Goal: Task Accomplishment & Management: Use online tool/utility

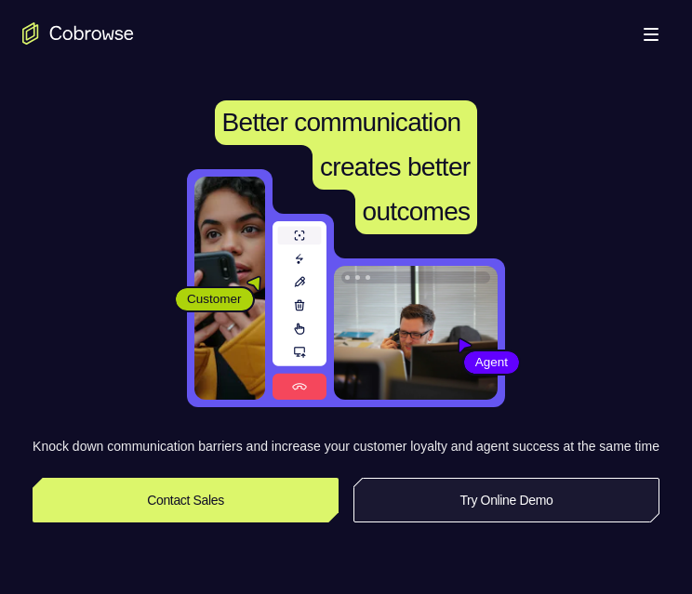
click at [539, 513] on link "Try Online Demo" at bounding box center [506, 500] width 306 height 45
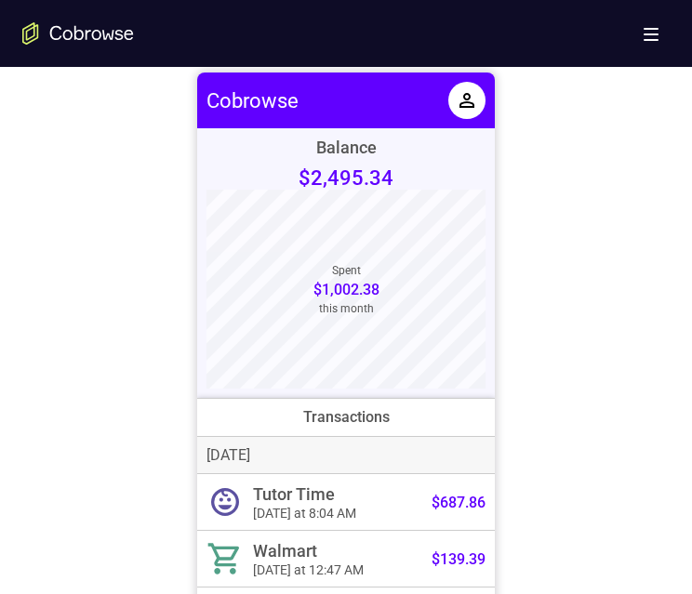
scroll to position [744, 0]
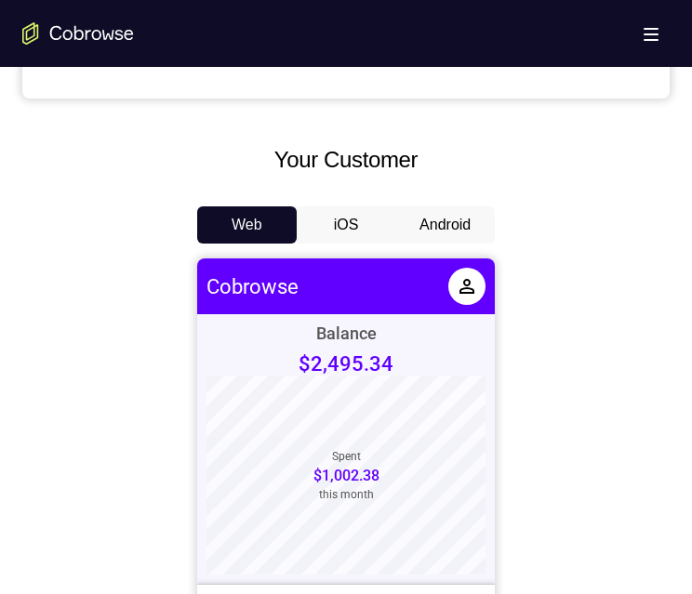
click at [461, 228] on button "Android" at bounding box center [444, 224] width 99 height 37
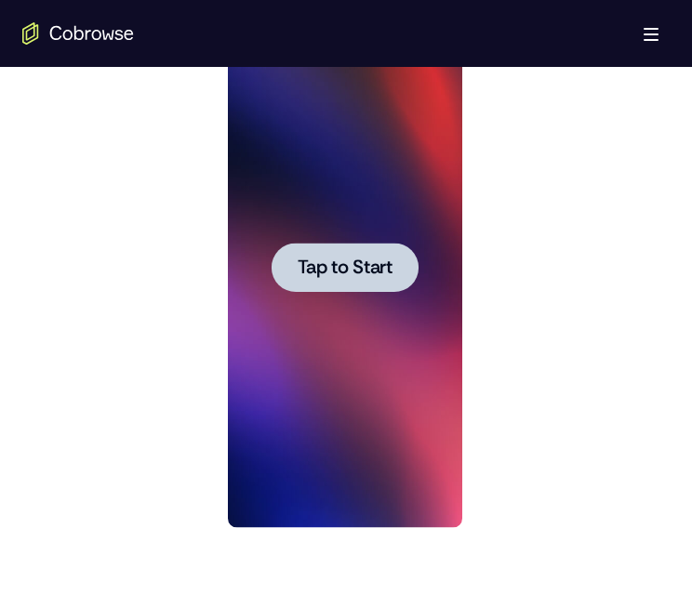
scroll to position [930, 0]
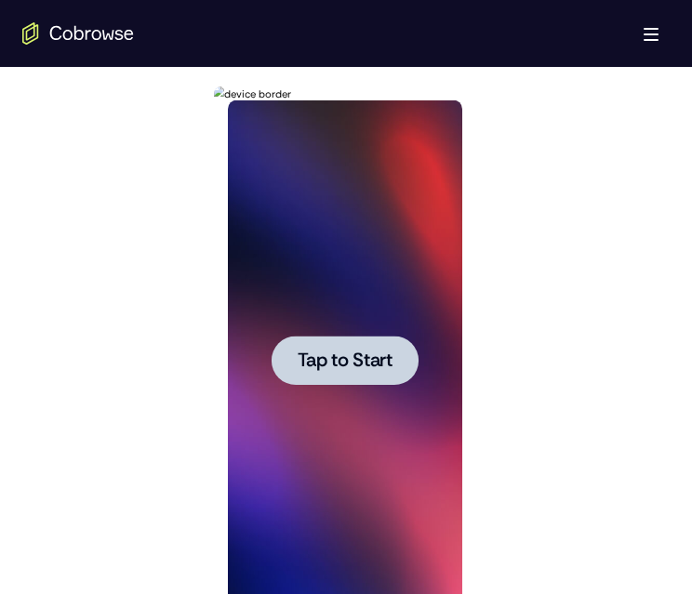
click at [371, 363] on span "Tap to Start" at bounding box center [344, 360] width 95 height 19
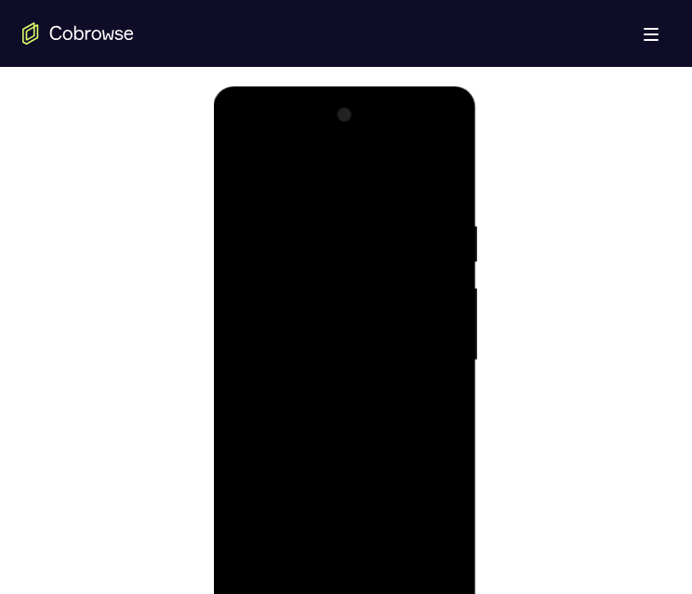
scroll to position [1023, 0]
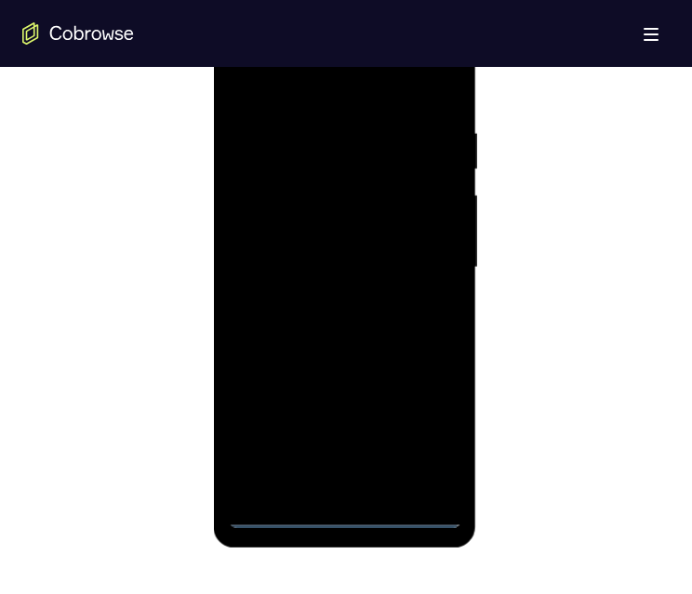
click at [338, 518] on div at bounding box center [344, 267] width 234 height 521
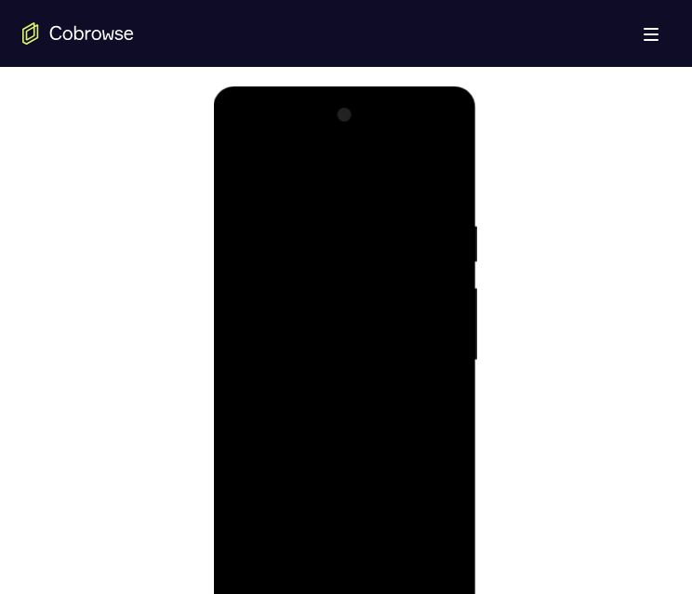
scroll to position [967, 0]
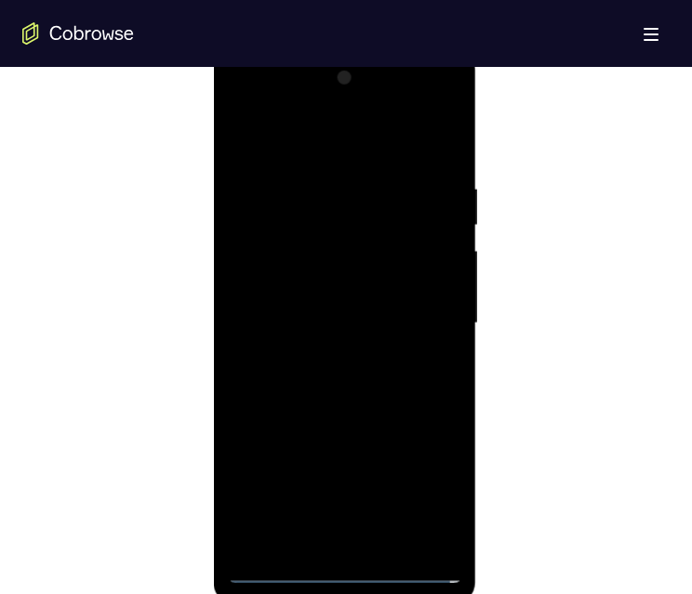
click at [421, 502] on div at bounding box center [344, 323] width 234 height 521
click at [243, 97] on div at bounding box center [344, 323] width 234 height 521
click at [421, 314] on div at bounding box center [344, 323] width 234 height 521
click at [318, 542] on div at bounding box center [344, 323] width 234 height 521
click at [292, 310] on div at bounding box center [344, 323] width 234 height 521
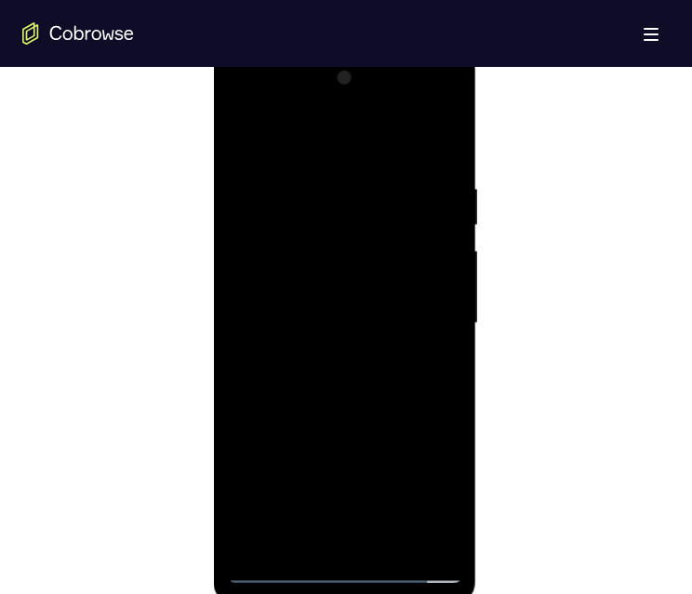
click at [306, 288] on div at bounding box center [344, 323] width 234 height 521
click at [368, 321] on div at bounding box center [344, 323] width 234 height 521
click at [354, 380] on div at bounding box center [344, 323] width 234 height 521
click at [351, 379] on div at bounding box center [344, 323] width 234 height 521
click at [327, 165] on div at bounding box center [344, 323] width 234 height 521
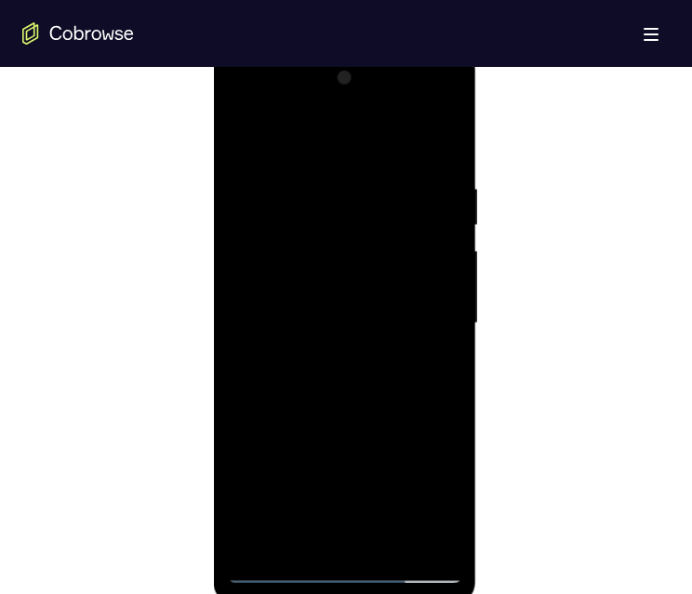
click at [339, 301] on div at bounding box center [344, 323] width 234 height 521
click at [443, 163] on div at bounding box center [344, 323] width 234 height 521
click at [243, 132] on div at bounding box center [344, 323] width 234 height 521
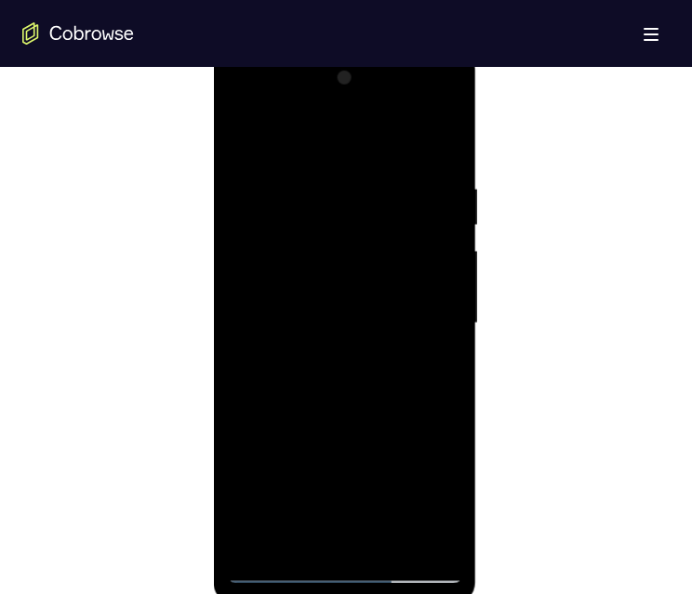
click at [334, 308] on div at bounding box center [344, 323] width 234 height 521
click at [436, 331] on div at bounding box center [344, 323] width 234 height 521
click at [442, 317] on div at bounding box center [344, 323] width 234 height 521
click at [442, 539] on div at bounding box center [344, 323] width 234 height 521
click at [422, 530] on div at bounding box center [344, 323] width 234 height 521
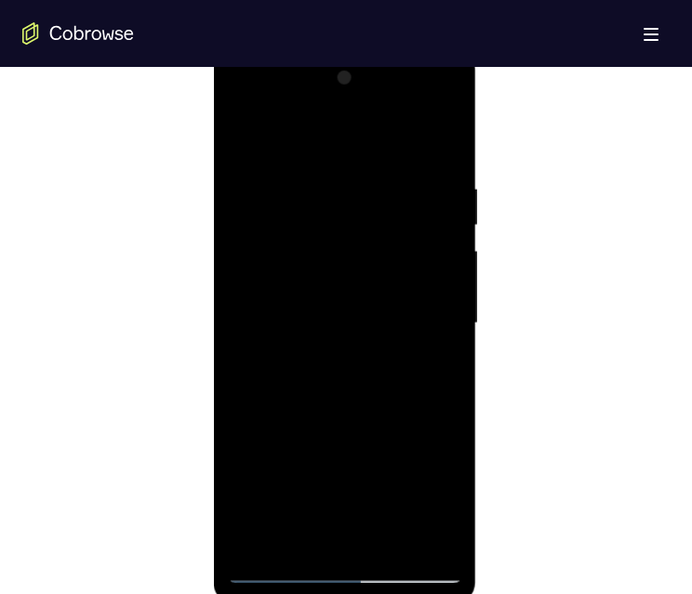
click at [221, 428] on div at bounding box center [344, 326] width 263 height 554
click at [220, 383] on div at bounding box center [344, 326] width 263 height 554
click at [228, 338] on div at bounding box center [344, 323] width 234 height 521
click at [414, 533] on div at bounding box center [344, 323] width 234 height 521
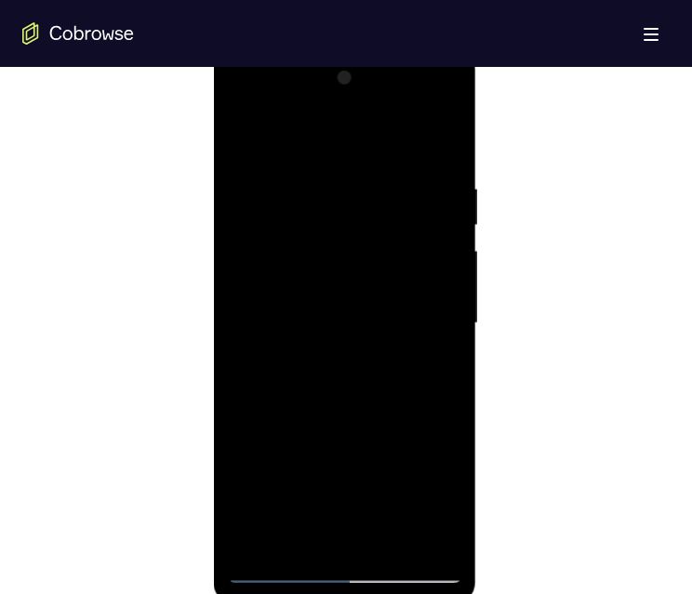
click at [463, 366] on div at bounding box center [344, 326] width 263 height 554
click at [454, 349] on div at bounding box center [344, 323] width 234 height 521
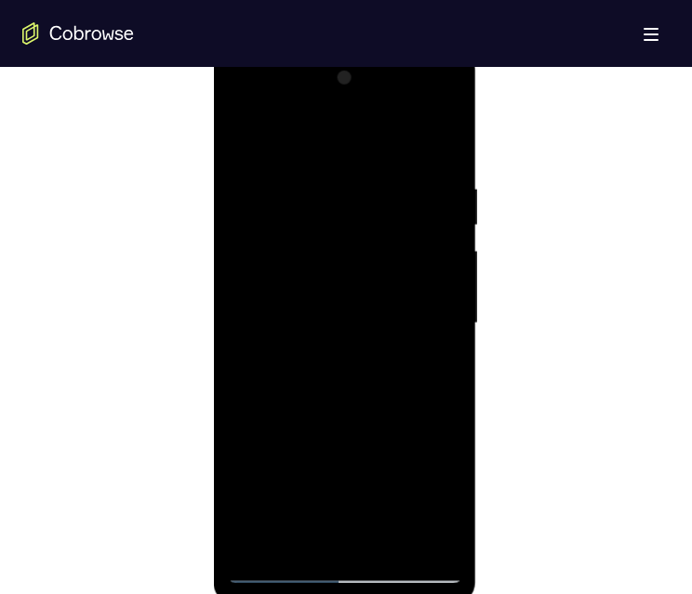
click at [352, 318] on div at bounding box center [344, 323] width 234 height 521
click at [233, 301] on div at bounding box center [344, 323] width 234 height 521
click at [444, 336] on div at bounding box center [344, 323] width 234 height 521
click at [232, 291] on div at bounding box center [344, 323] width 234 height 521
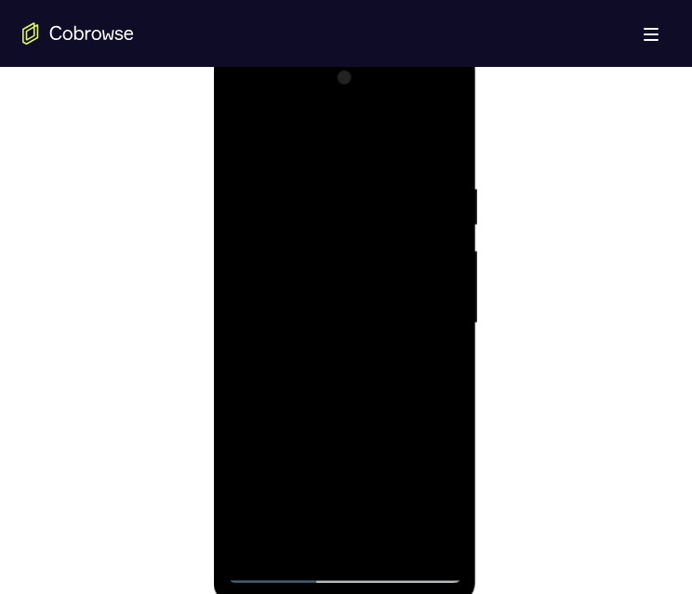
click at [253, 297] on div at bounding box center [344, 323] width 234 height 521
click at [449, 351] on div at bounding box center [344, 323] width 234 height 521
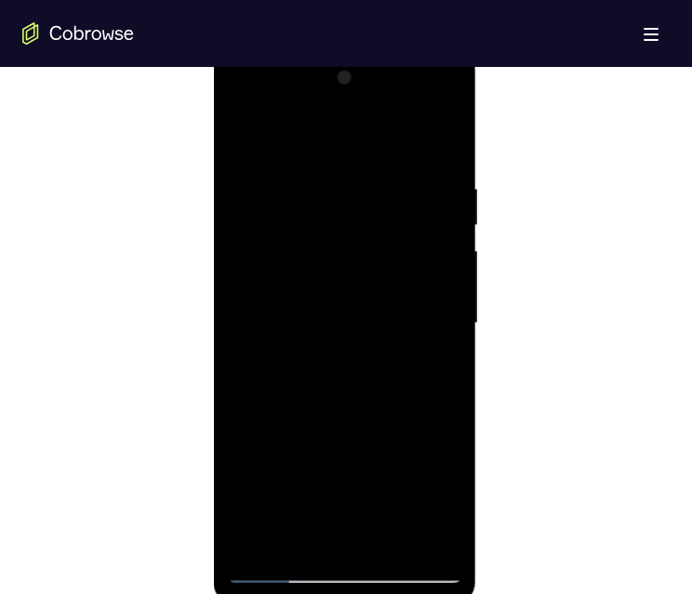
click at [449, 351] on div at bounding box center [344, 323] width 234 height 521
click at [440, 331] on div at bounding box center [344, 323] width 234 height 521
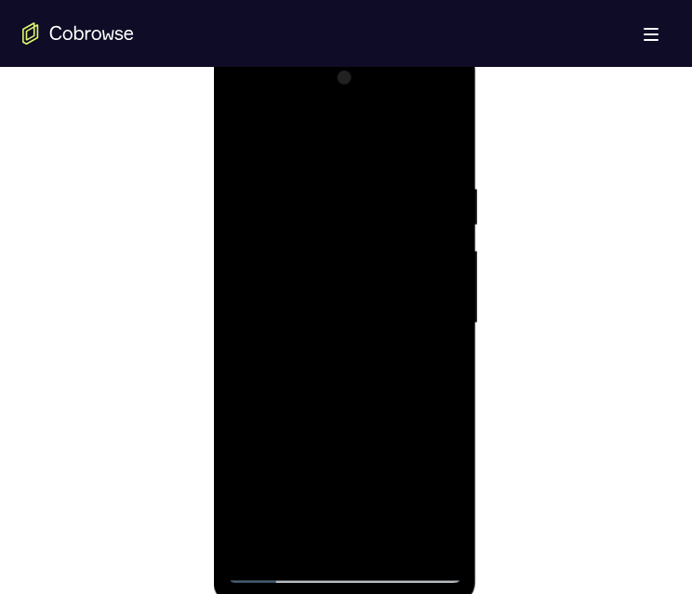
click at [442, 331] on div at bounding box center [344, 323] width 234 height 521
click at [443, 331] on div at bounding box center [344, 323] width 234 height 521
click at [250, 287] on div at bounding box center [344, 323] width 234 height 521
click at [302, 305] on div at bounding box center [344, 323] width 234 height 521
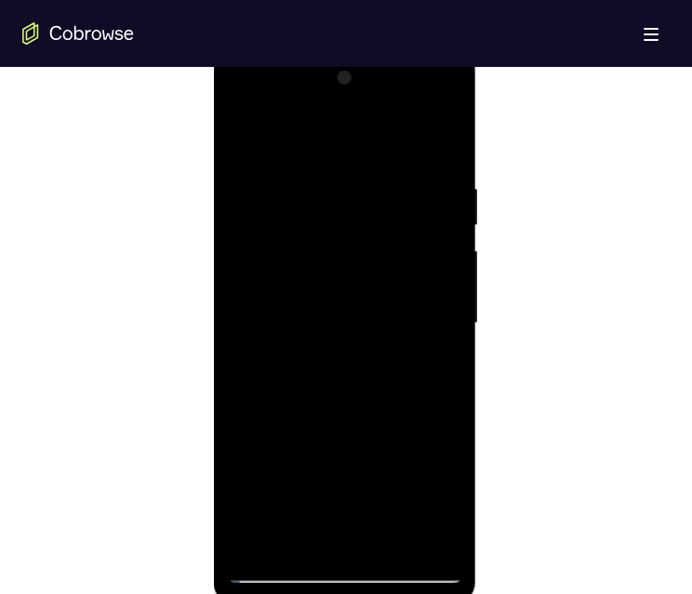
click at [448, 322] on div at bounding box center [344, 323] width 234 height 521
click at [440, 314] on div at bounding box center [344, 323] width 234 height 521
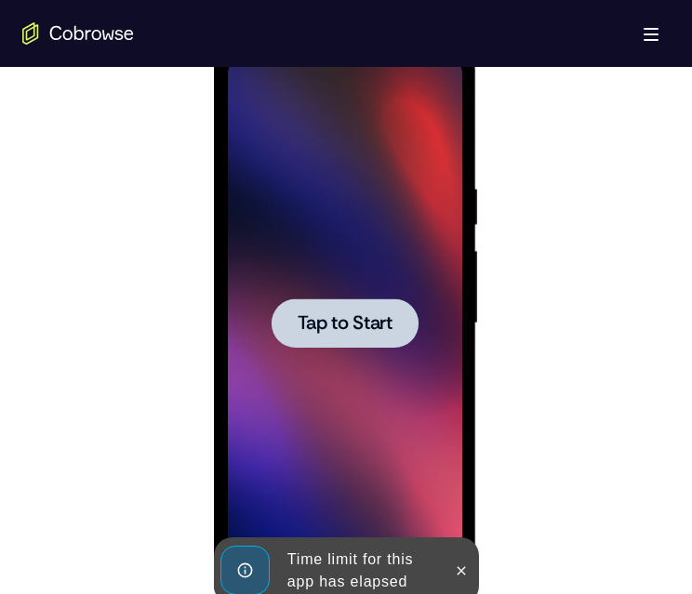
click at [328, 324] on span "Tap to Start" at bounding box center [344, 323] width 95 height 19
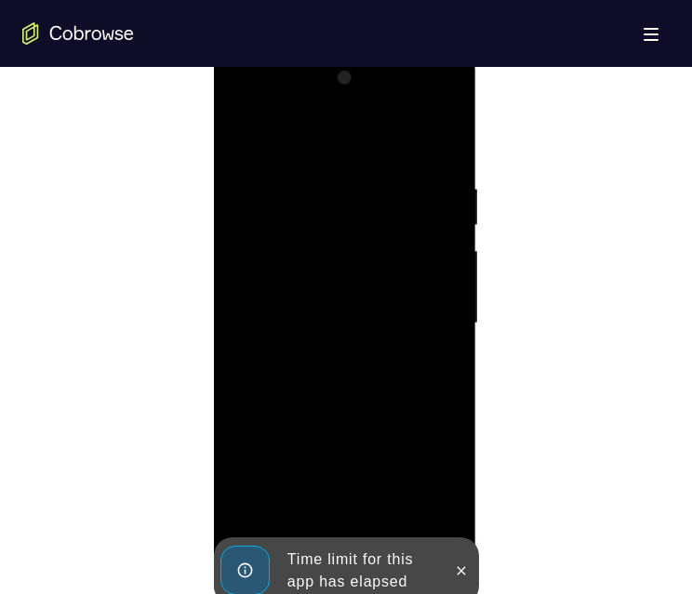
drag, startPoint x: 453, startPoint y: 573, endPoint x: 454, endPoint y: 549, distance: 23.3
click at [454, 566] on icon at bounding box center [460, 570] width 15 height 15
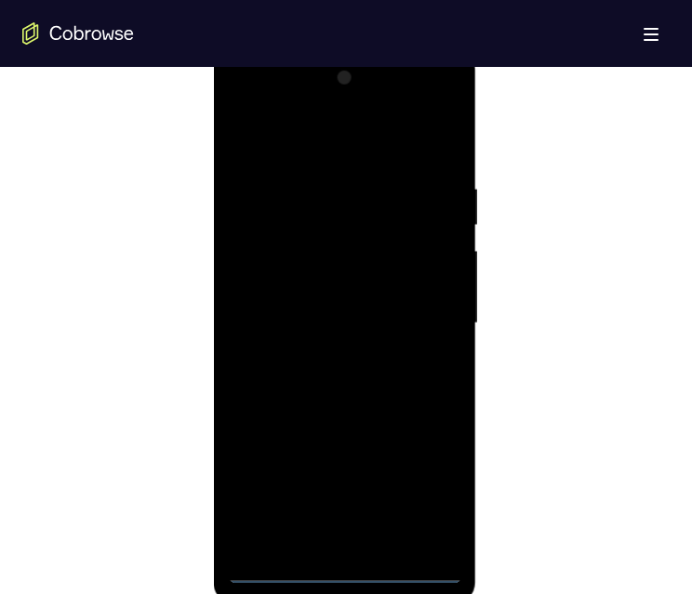
drag, startPoint x: 339, startPoint y: 568, endPoint x: 350, endPoint y: 557, distance: 15.8
click at [345, 569] on div at bounding box center [344, 323] width 234 height 521
click at [427, 493] on div at bounding box center [344, 323] width 234 height 521
click at [246, 101] on div at bounding box center [344, 323] width 234 height 521
click at [422, 315] on div at bounding box center [344, 323] width 234 height 521
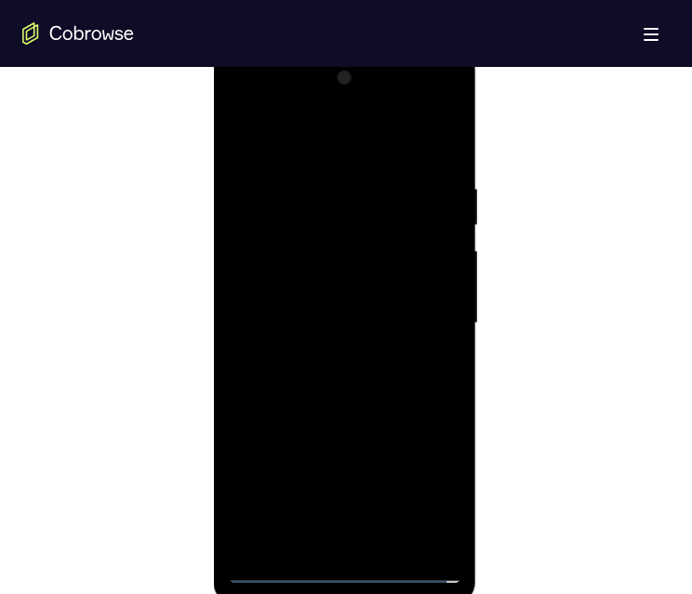
click at [328, 360] on div at bounding box center [344, 323] width 234 height 521
click at [308, 310] on div at bounding box center [344, 323] width 234 height 521
click at [312, 290] on div at bounding box center [344, 323] width 234 height 521
click at [332, 321] on div at bounding box center [344, 323] width 234 height 521
click at [341, 383] on div at bounding box center [344, 323] width 234 height 521
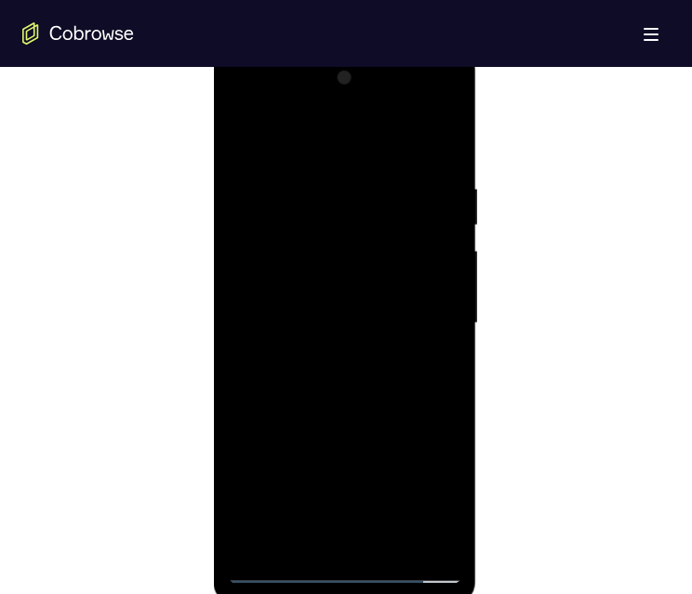
click at [339, 377] on div at bounding box center [344, 323] width 234 height 521
click at [440, 156] on div at bounding box center [344, 323] width 234 height 521
click at [313, 178] on div at bounding box center [344, 323] width 234 height 521
click at [446, 329] on div at bounding box center [344, 323] width 234 height 521
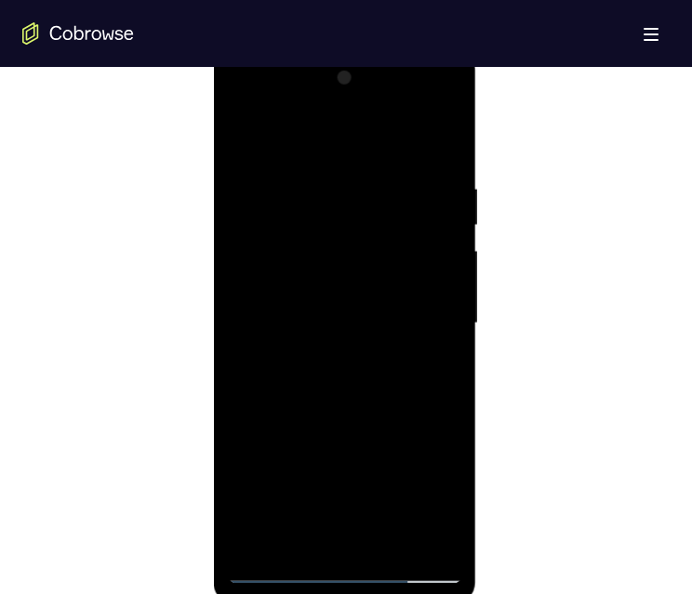
click at [446, 329] on div at bounding box center [344, 323] width 234 height 521
click at [440, 329] on div at bounding box center [344, 323] width 234 height 521
click at [317, 324] on div at bounding box center [344, 323] width 234 height 521
click at [244, 315] on div at bounding box center [344, 323] width 234 height 521
click at [394, 477] on div at bounding box center [344, 323] width 234 height 521
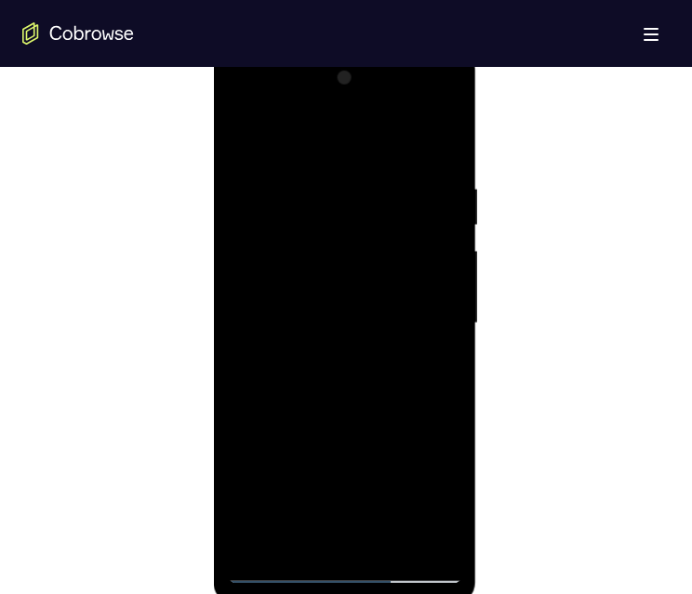
click at [398, 450] on div at bounding box center [344, 323] width 234 height 521
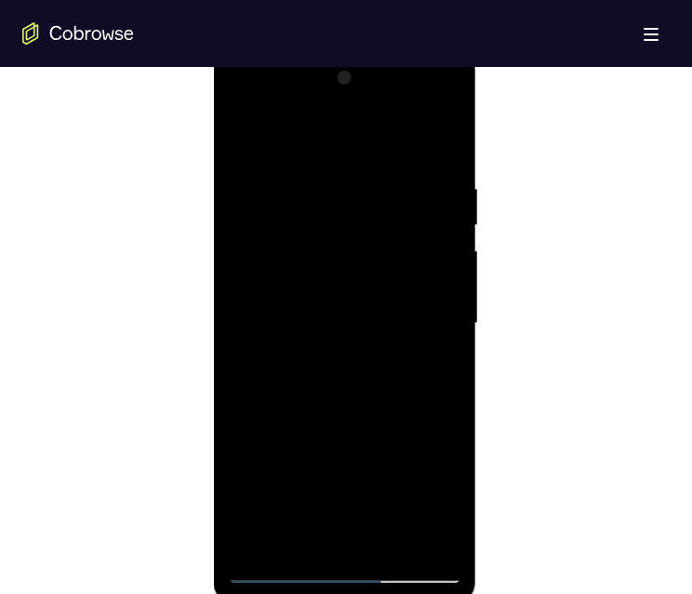
click at [449, 338] on div at bounding box center [344, 323] width 234 height 521
click at [448, 337] on div at bounding box center [344, 323] width 234 height 521
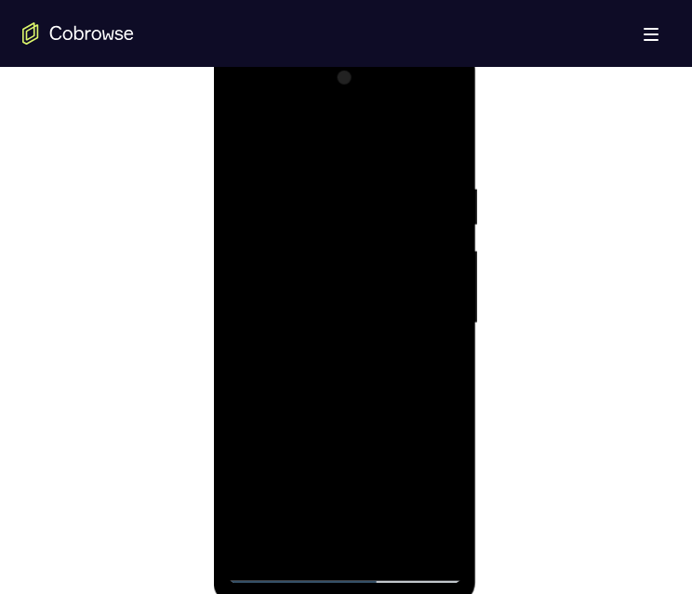
click at [448, 337] on div at bounding box center [344, 323] width 234 height 521
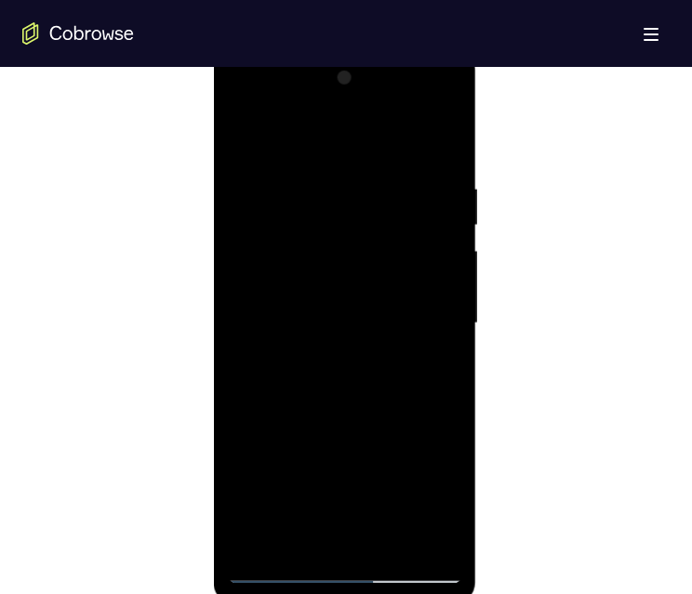
click at [244, 134] on div at bounding box center [344, 323] width 234 height 521
drag, startPoint x: 347, startPoint y: 466, endPoint x: 361, endPoint y: 336, distance: 130.9
click at [361, 336] on div at bounding box center [344, 323] width 234 height 521
drag, startPoint x: 346, startPoint y: 442, endPoint x: 346, endPoint y: 358, distance: 84.6
click at [350, 349] on div at bounding box center [344, 323] width 234 height 521
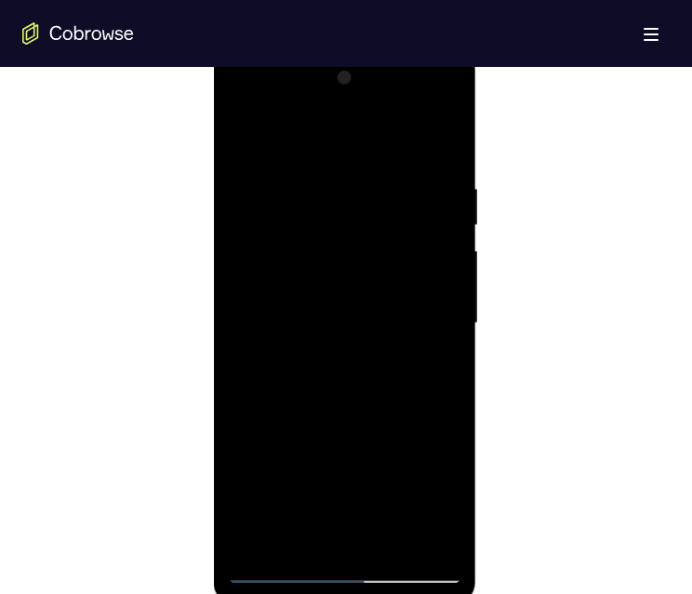
click at [335, 465] on div at bounding box center [344, 323] width 234 height 521
drag, startPoint x: 334, startPoint y: 465, endPoint x: 335, endPoint y: 284, distance: 180.3
click at [337, 287] on div at bounding box center [344, 323] width 234 height 521
click at [245, 133] on div at bounding box center [344, 323] width 234 height 521
drag, startPoint x: 408, startPoint y: 212, endPoint x: 392, endPoint y: 357, distance: 145.9
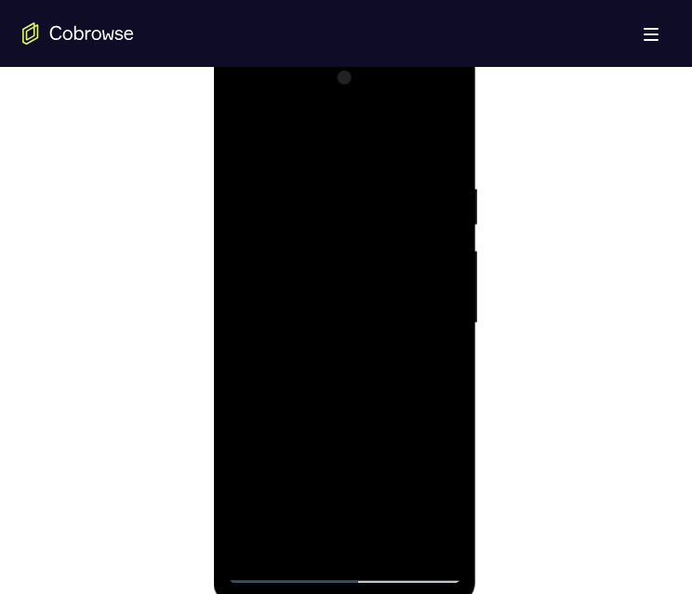
click at [392, 357] on div at bounding box center [344, 323] width 234 height 521
click at [239, 126] on div at bounding box center [344, 323] width 234 height 521
click at [443, 356] on div at bounding box center [344, 323] width 234 height 521
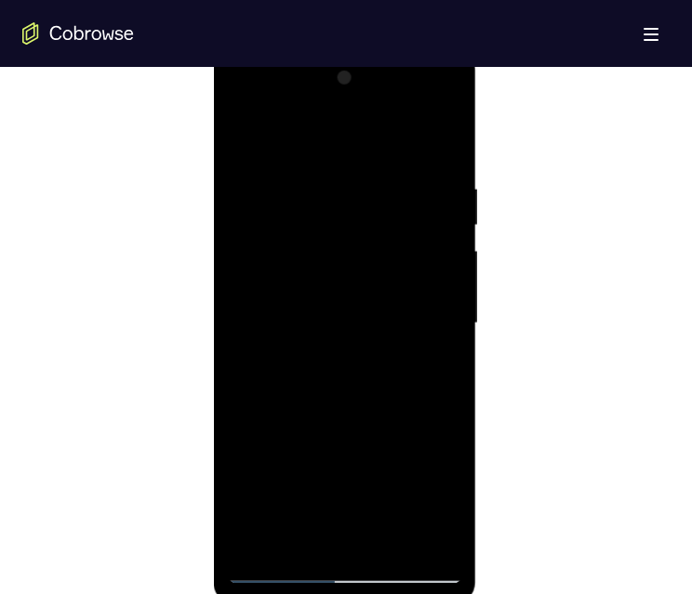
click at [443, 356] on div at bounding box center [344, 323] width 234 height 521
click at [444, 337] on div at bounding box center [344, 323] width 234 height 521
click at [446, 337] on div at bounding box center [344, 323] width 234 height 521
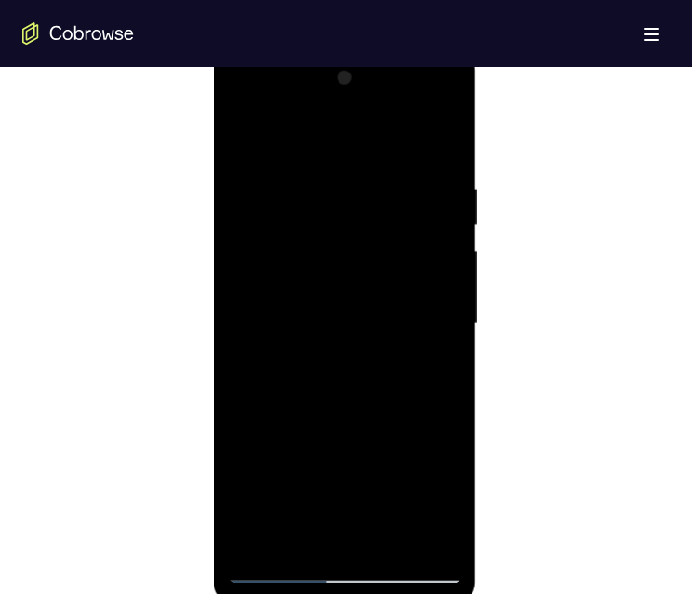
click at [446, 337] on div at bounding box center [344, 323] width 234 height 521
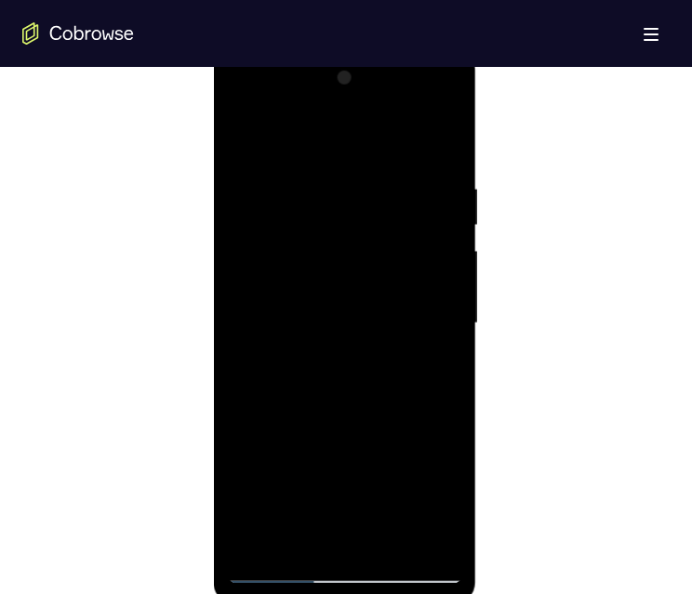
click at [446, 337] on div at bounding box center [344, 323] width 234 height 521
click at [449, 131] on div at bounding box center [344, 323] width 234 height 521
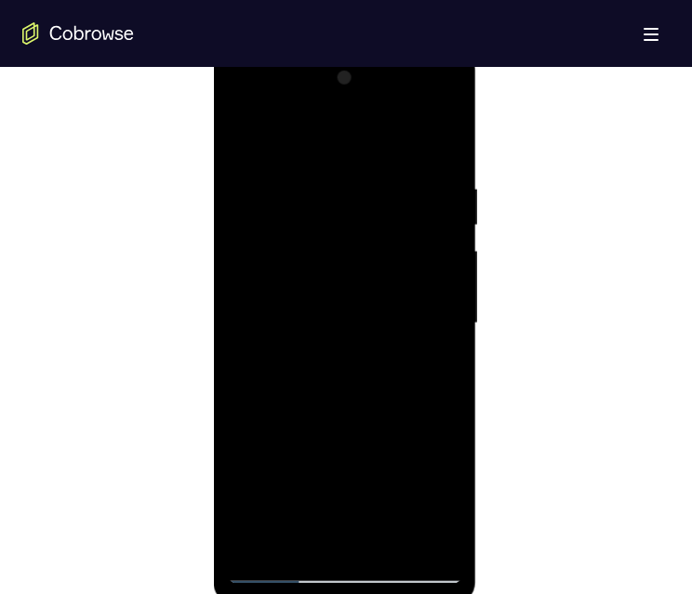
click at [250, 135] on div at bounding box center [344, 323] width 234 height 521
click at [392, 540] on div at bounding box center [344, 323] width 234 height 521
click at [344, 424] on div at bounding box center [344, 323] width 234 height 521
click at [332, 298] on div at bounding box center [344, 323] width 234 height 521
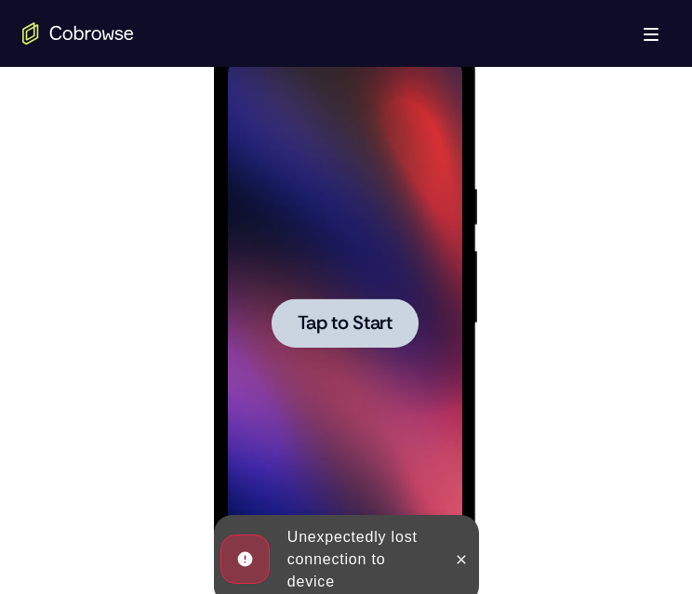
click at [319, 325] on span "Tap to Start" at bounding box center [344, 323] width 95 height 19
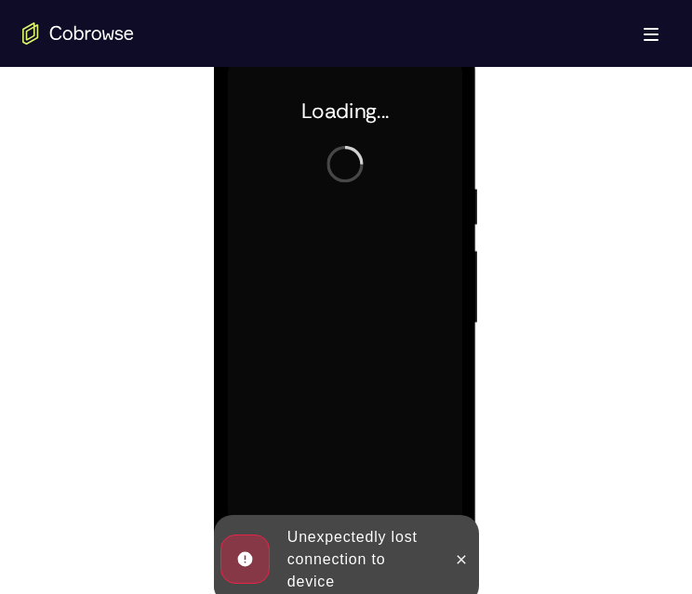
drag, startPoint x: 459, startPoint y: 548, endPoint x: 457, endPoint y: 524, distance: 24.2
click at [460, 542] on div at bounding box center [460, 559] width 30 height 89
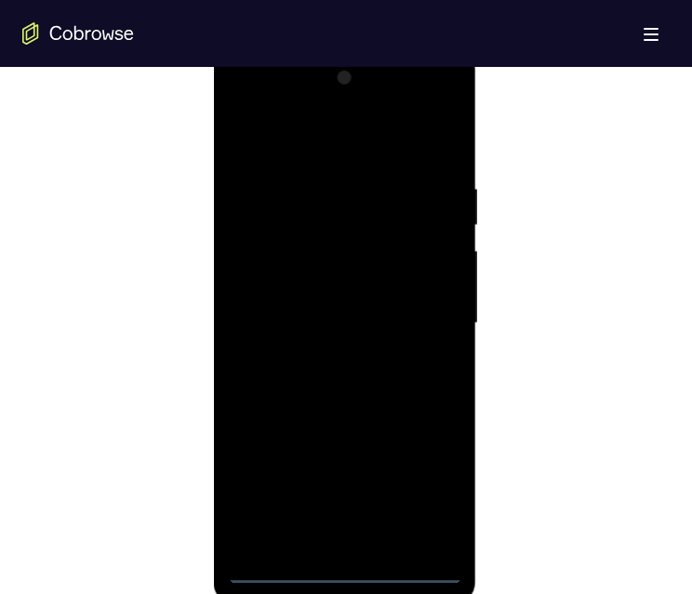
click at [335, 569] on div at bounding box center [344, 323] width 234 height 521
click at [417, 492] on div at bounding box center [344, 323] width 234 height 521
click at [244, 112] on div at bounding box center [344, 323] width 234 height 521
click at [419, 315] on div at bounding box center [344, 323] width 234 height 521
click at [329, 357] on div at bounding box center [344, 323] width 234 height 521
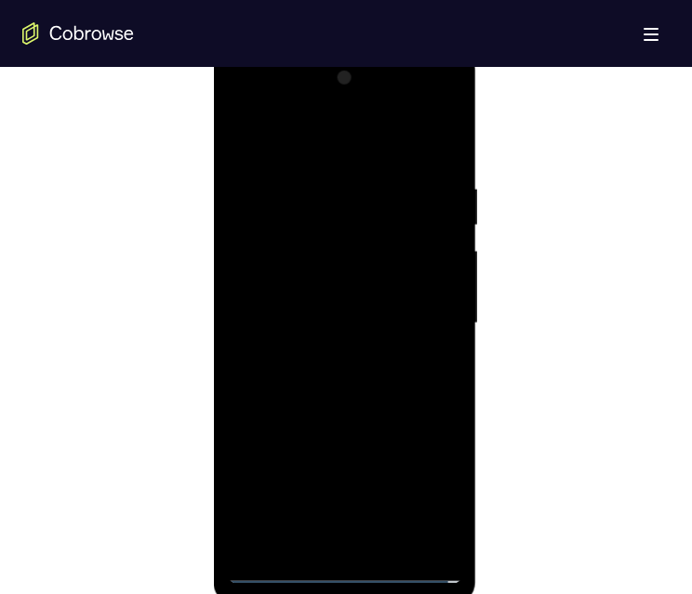
click at [317, 315] on div at bounding box center [344, 323] width 234 height 521
click at [333, 284] on div at bounding box center [344, 323] width 234 height 521
click at [328, 324] on div at bounding box center [344, 323] width 234 height 521
click at [341, 390] on div at bounding box center [344, 323] width 234 height 521
click at [429, 135] on div at bounding box center [344, 323] width 234 height 521
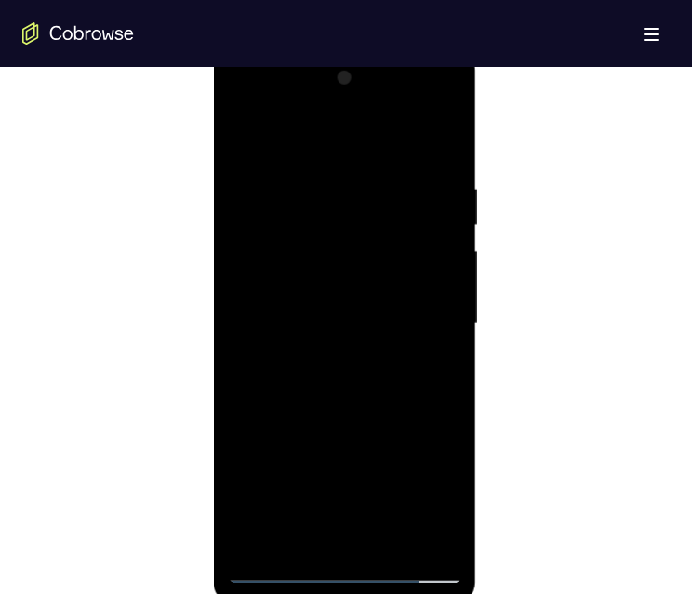
click at [424, 147] on div at bounding box center [344, 323] width 234 height 521
drag, startPoint x: 339, startPoint y: 368, endPoint x: 373, endPoint y: 240, distance: 132.6
click at [327, 307] on div at bounding box center [344, 323] width 234 height 521
click at [438, 136] on div at bounding box center [344, 323] width 234 height 521
click at [390, 533] on div at bounding box center [344, 323] width 234 height 521
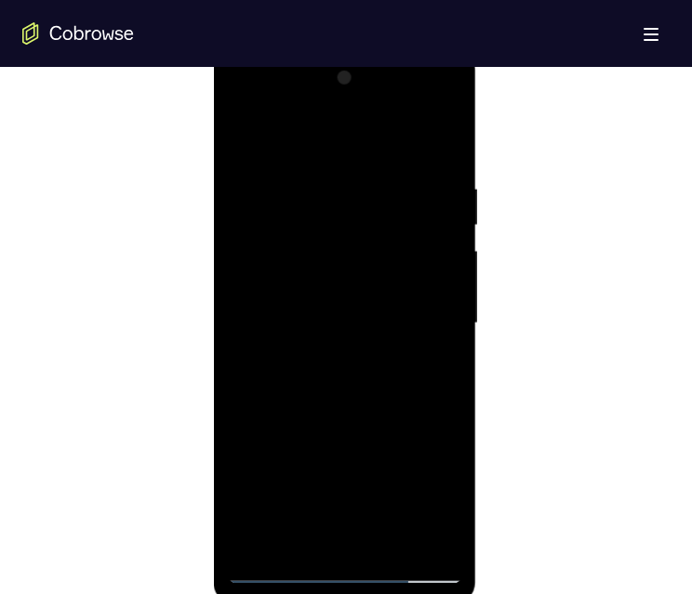
click at [339, 387] on div at bounding box center [344, 323] width 234 height 521
click at [431, 357] on div at bounding box center [344, 323] width 234 height 521
click at [321, 297] on div at bounding box center [344, 323] width 234 height 521
click at [350, 339] on div at bounding box center [344, 323] width 234 height 521
click at [323, 532] on div at bounding box center [344, 323] width 234 height 521
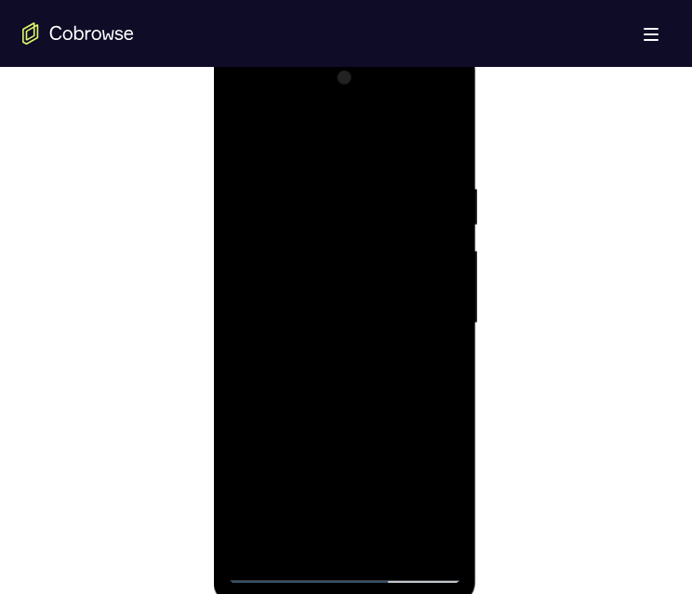
click at [384, 437] on div at bounding box center [344, 323] width 234 height 521
click at [409, 502] on div at bounding box center [344, 323] width 234 height 521
click at [337, 492] on div at bounding box center [344, 323] width 234 height 521
click at [249, 471] on div at bounding box center [344, 323] width 234 height 521
click at [363, 529] on div at bounding box center [344, 323] width 234 height 521
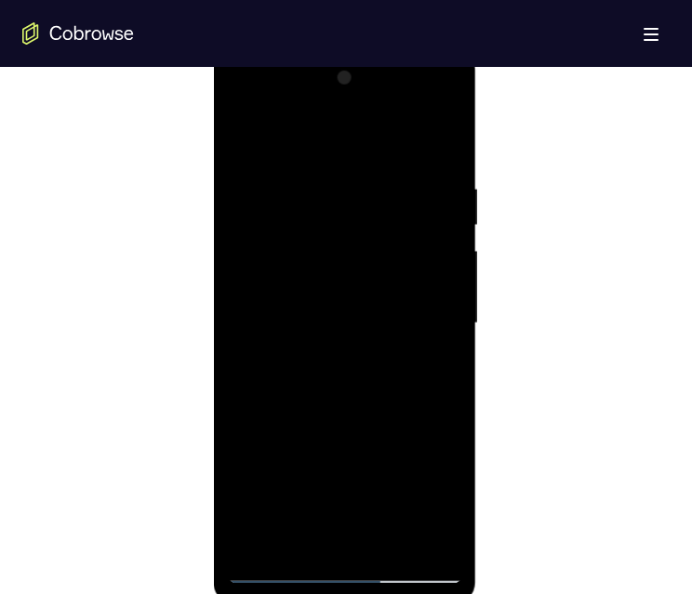
click at [380, 436] on div at bounding box center [344, 323] width 234 height 521
click at [272, 470] on div at bounding box center [344, 323] width 234 height 521
click at [369, 467] on div at bounding box center [344, 323] width 234 height 521
click at [255, 464] on div at bounding box center [344, 323] width 234 height 521
click at [349, 541] on div at bounding box center [344, 323] width 234 height 521
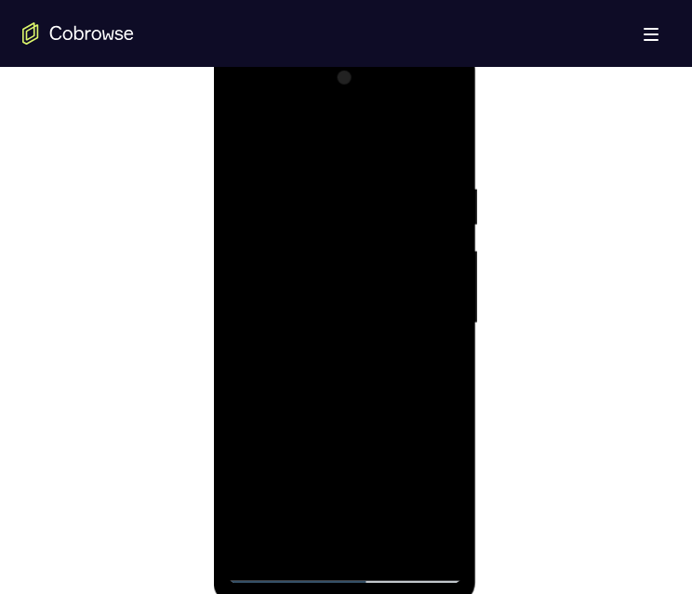
click at [380, 436] on div at bounding box center [344, 323] width 234 height 521
click at [432, 363] on div at bounding box center [344, 323] width 234 height 521
click at [324, 372] on div at bounding box center [344, 323] width 234 height 521
click at [442, 498] on div at bounding box center [344, 323] width 234 height 521
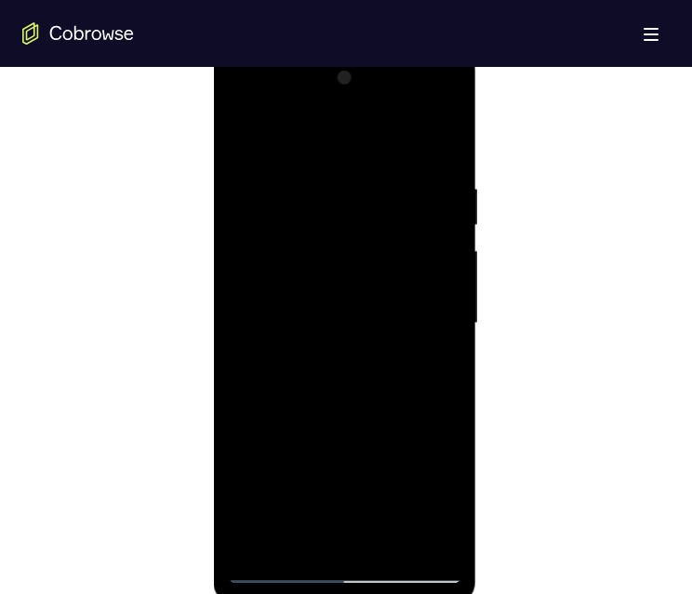
click at [442, 498] on div at bounding box center [344, 323] width 234 height 521
click at [444, 504] on div at bounding box center [344, 323] width 234 height 521
click at [376, 536] on div at bounding box center [344, 323] width 234 height 521
click at [434, 367] on div at bounding box center [344, 323] width 234 height 521
click at [425, 372] on div at bounding box center [344, 323] width 234 height 521
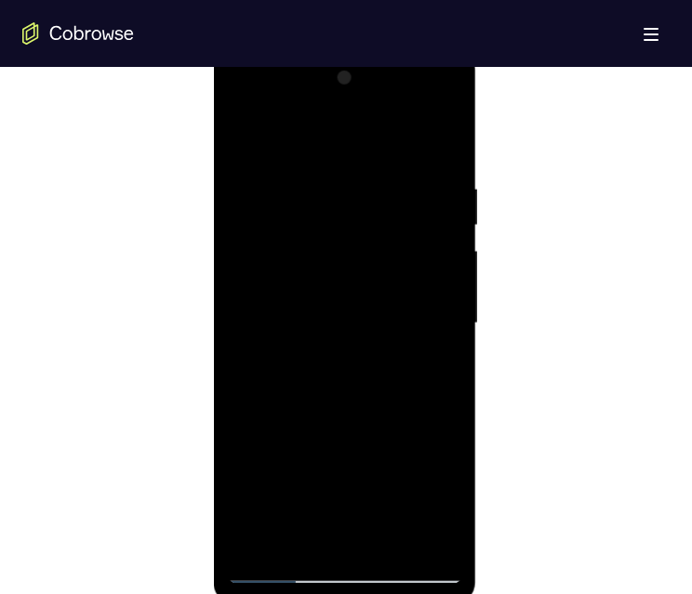
click at [447, 499] on div at bounding box center [344, 323] width 234 height 521
click at [390, 528] on div at bounding box center [344, 323] width 234 height 521
click at [442, 503] on div at bounding box center [344, 323] width 234 height 521
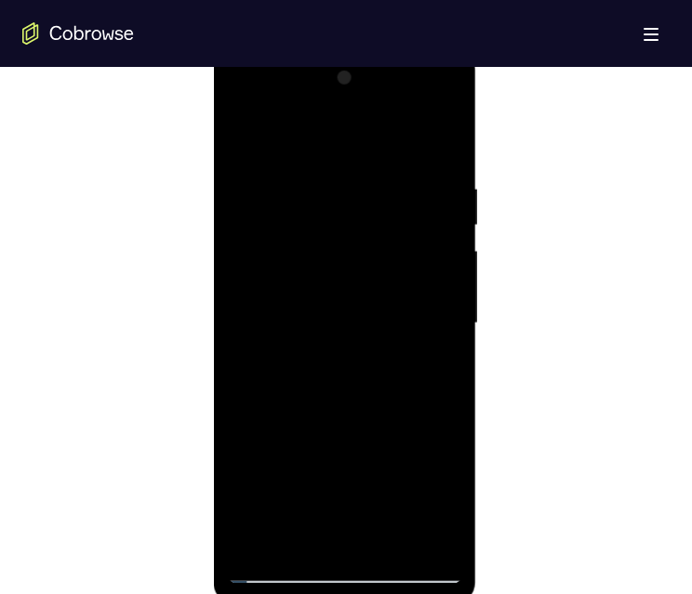
click at [439, 368] on div at bounding box center [344, 323] width 234 height 521
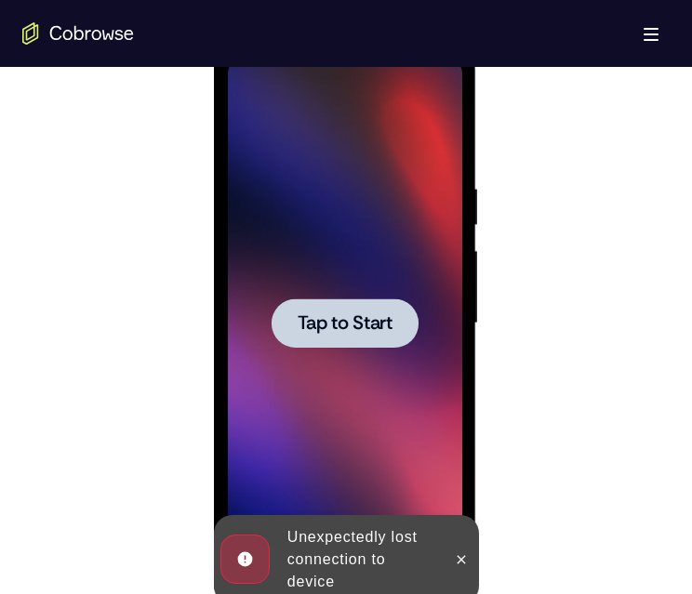
click at [371, 332] on span "Tap to Start" at bounding box center [344, 323] width 95 height 19
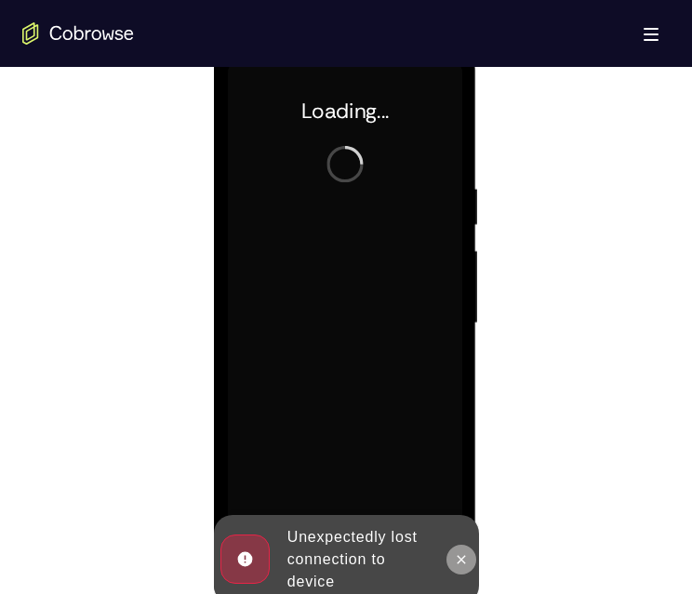
click at [463, 562] on icon at bounding box center [460, 559] width 8 height 8
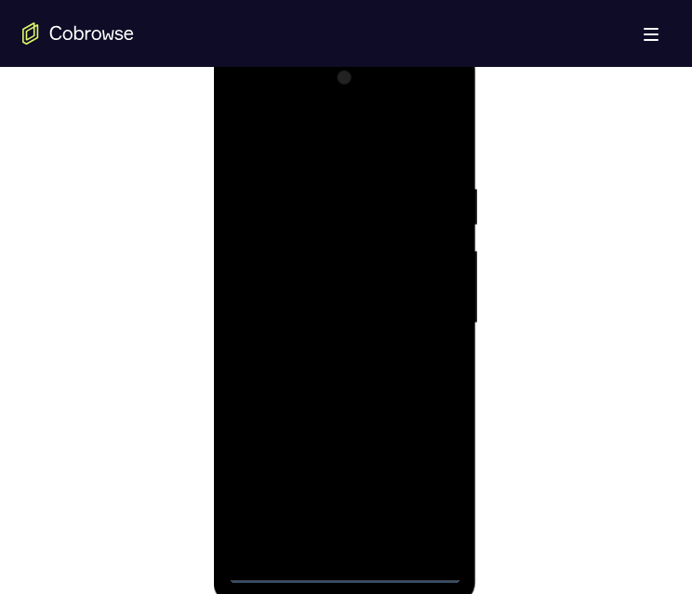
click at [337, 563] on div at bounding box center [344, 323] width 234 height 521
click at [343, 570] on div at bounding box center [344, 323] width 234 height 521
click at [413, 483] on div at bounding box center [344, 323] width 234 height 521
click at [263, 115] on div at bounding box center [344, 323] width 234 height 521
click at [429, 310] on div at bounding box center [344, 323] width 234 height 521
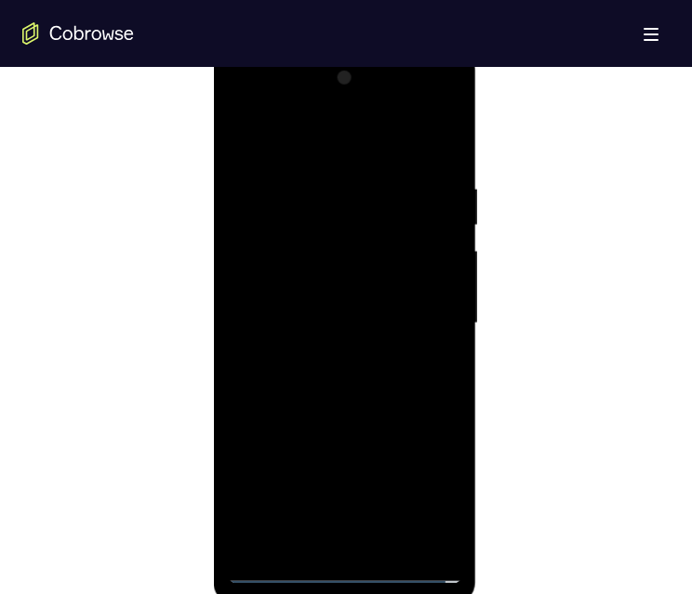
click at [326, 539] on div at bounding box center [344, 323] width 234 height 521
click at [264, 312] on div at bounding box center [344, 323] width 234 height 521
click at [280, 285] on div at bounding box center [344, 323] width 234 height 521
click at [346, 324] on div at bounding box center [344, 323] width 234 height 521
click at [350, 393] on div at bounding box center [344, 323] width 234 height 521
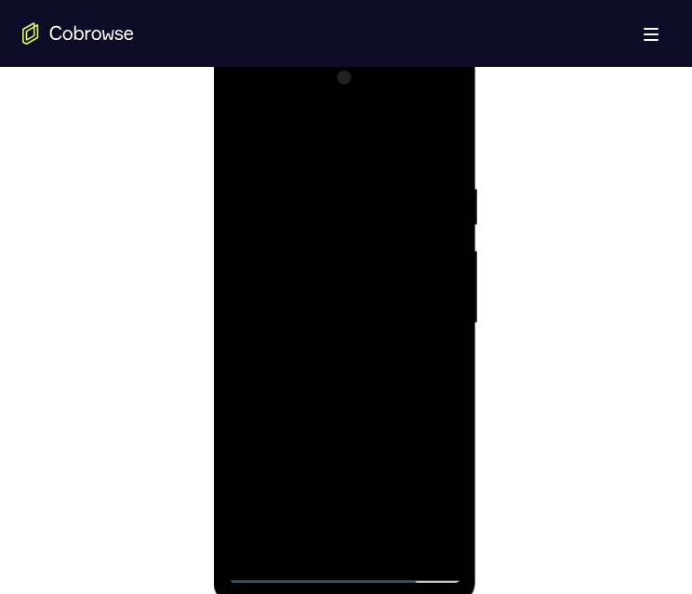
click at [442, 160] on div at bounding box center [344, 323] width 234 height 521
click at [425, 133] on div at bounding box center [344, 323] width 234 height 521
click at [429, 182] on div at bounding box center [344, 323] width 234 height 521
click at [350, 331] on div at bounding box center [344, 323] width 234 height 521
click at [441, 165] on div at bounding box center [344, 323] width 234 height 521
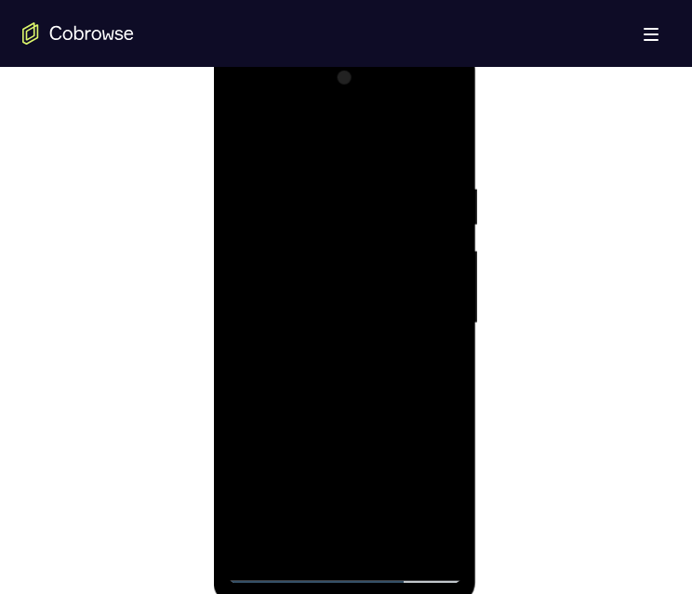
click at [420, 164] on div at bounding box center [344, 323] width 234 height 521
click at [291, 164] on div at bounding box center [344, 323] width 234 height 521
click at [352, 324] on div at bounding box center [344, 323] width 234 height 521
click at [281, 575] on div at bounding box center [344, 323] width 234 height 521
click at [432, 544] on div at bounding box center [344, 323] width 234 height 521
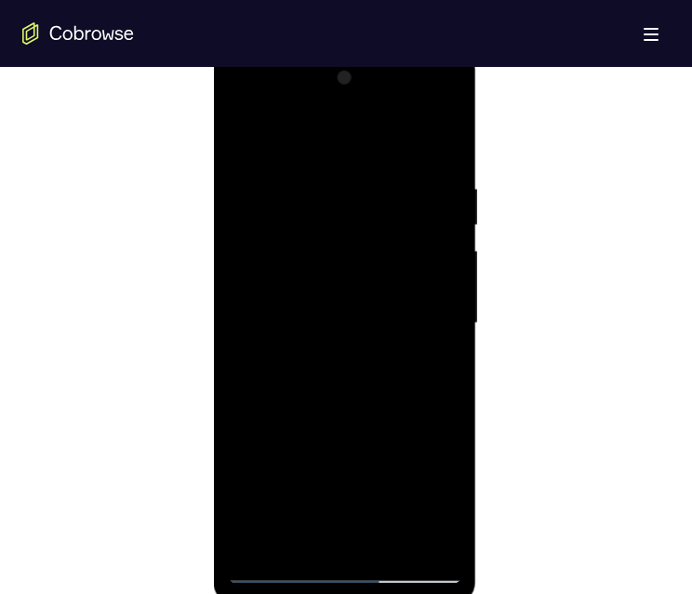
click at [264, 544] on div at bounding box center [344, 323] width 234 height 521
click at [443, 138] on div at bounding box center [344, 323] width 234 height 521
drag, startPoint x: 324, startPoint y: 448, endPoint x: 320, endPoint y: 295, distance: 153.5
click at [320, 291] on div at bounding box center [344, 323] width 234 height 521
drag, startPoint x: 336, startPoint y: 423, endPoint x: 325, endPoint y: 256, distance: 167.6
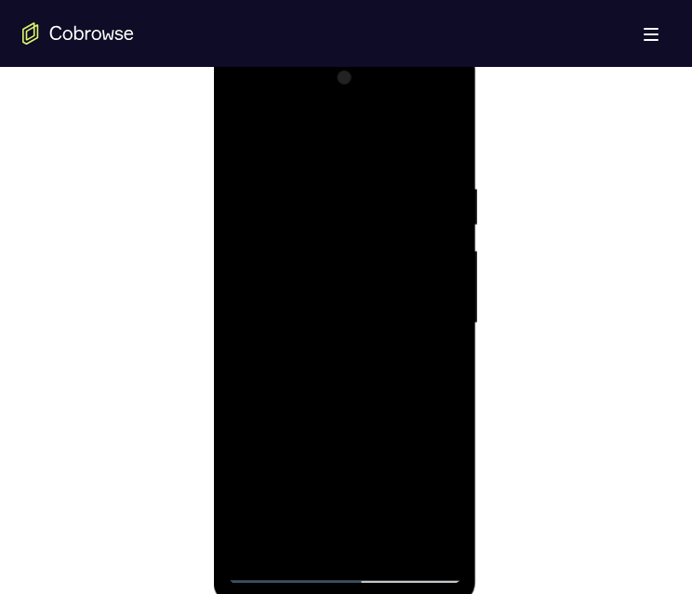
click at [325, 256] on div at bounding box center [344, 323] width 234 height 521
drag, startPoint x: 321, startPoint y: 455, endPoint x: 304, endPoint y: 262, distance: 193.2
click at [306, 261] on div at bounding box center [344, 323] width 234 height 521
click at [247, 353] on div at bounding box center [344, 323] width 234 height 521
drag, startPoint x: 342, startPoint y: 229, endPoint x: 317, endPoint y: 376, distance: 149.9
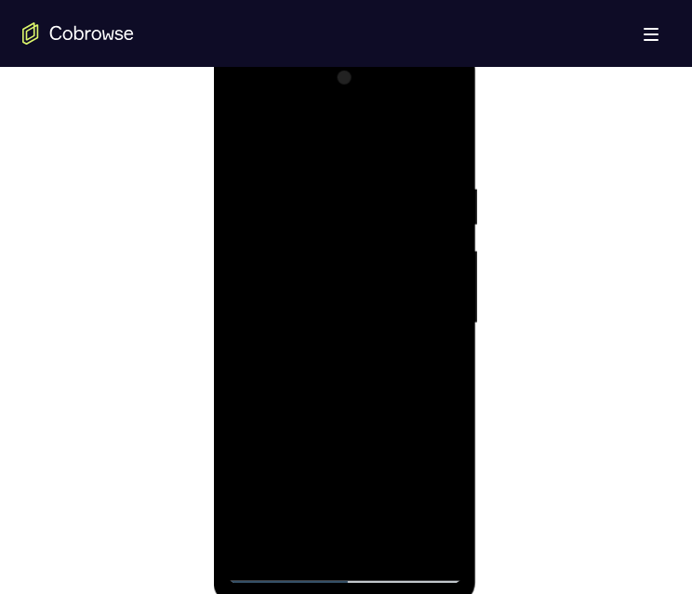
click at [315, 393] on div at bounding box center [344, 323] width 234 height 521
drag, startPoint x: 321, startPoint y: 246, endPoint x: 329, endPoint y: 389, distance: 142.5
click at [329, 389] on div at bounding box center [344, 323] width 234 height 521
click at [433, 182] on div at bounding box center [344, 323] width 234 height 521
click at [259, 415] on div at bounding box center [344, 323] width 234 height 521
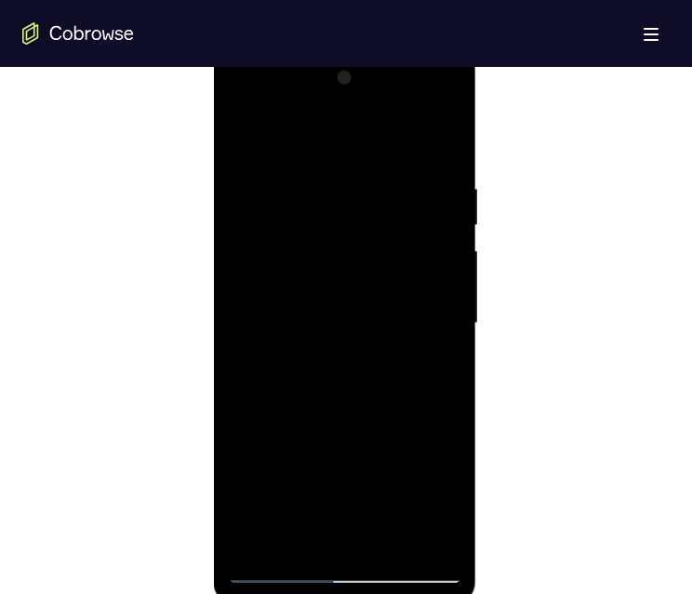
scroll to position [930, 0]
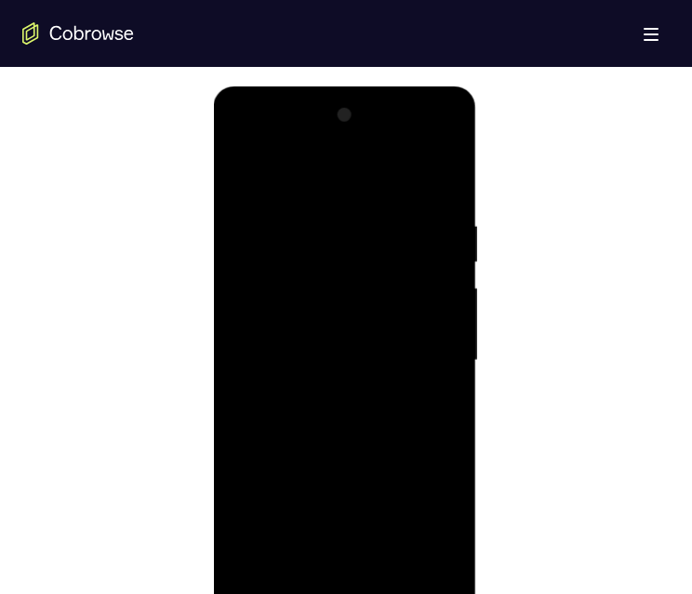
click at [243, 174] on div at bounding box center [344, 360] width 234 height 521
click at [311, 368] on div at bounding box center [344, 360] width 234 height 521
drag, startPoint x: 336, startPoint y: 495, endPoint x: 329, endPoint y: 329, distance: 165.6
click at [329, 318] on div at bounding box center [344, 360] width 234 height 521
click at [376, 192] on div at bounding box center [344, 360] width 234 height 521
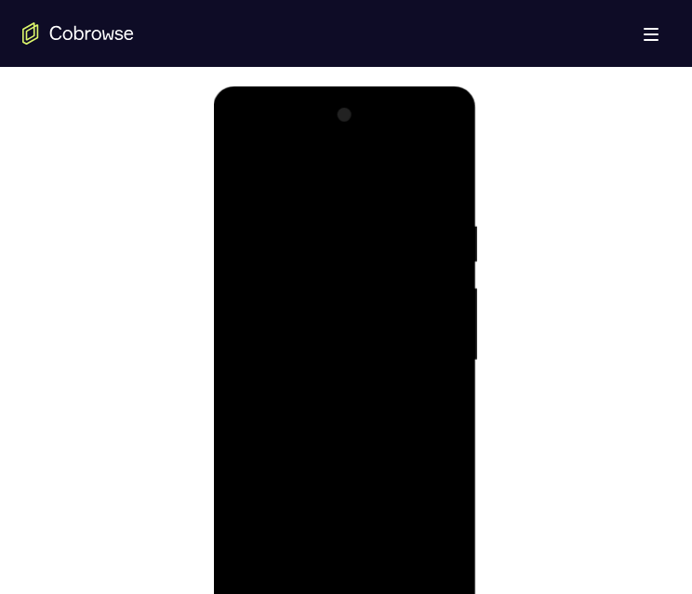
drag, startPoint x: 396, startPoint y: 249, endPoint x: 401, endPoint y: 522, distance: 272.4
click at [403, 529] on div at bounding box center [344, 360] width 234 height 521
click at [257, 223] on div at bounding box center [344, 360] width 234 height 521
click at [239, 167] on div at bounding box center [344, 360] width 234 height 521
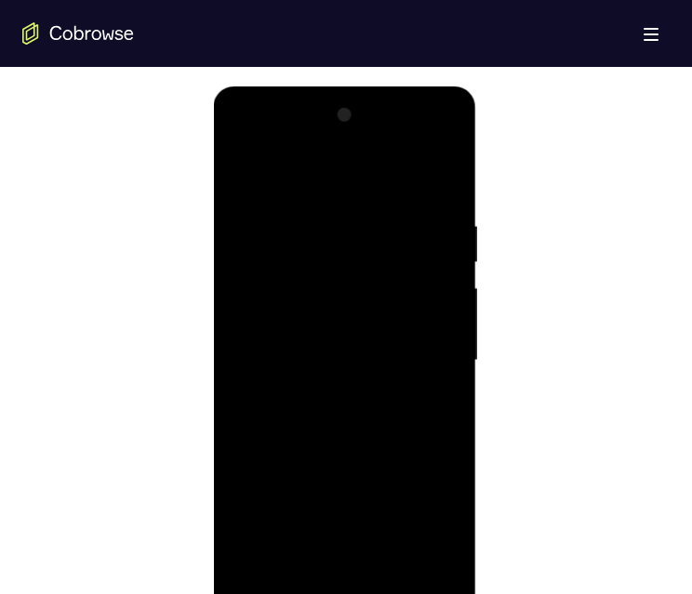
click at [239, 167] on div at bounding box center [344, 360] width 234 height 521
click at [246, 175] on div at bounding box center [344, 360] width 234 height 521
click at [388, 578] on div at bounding box center [344, 360] width 234 height 521
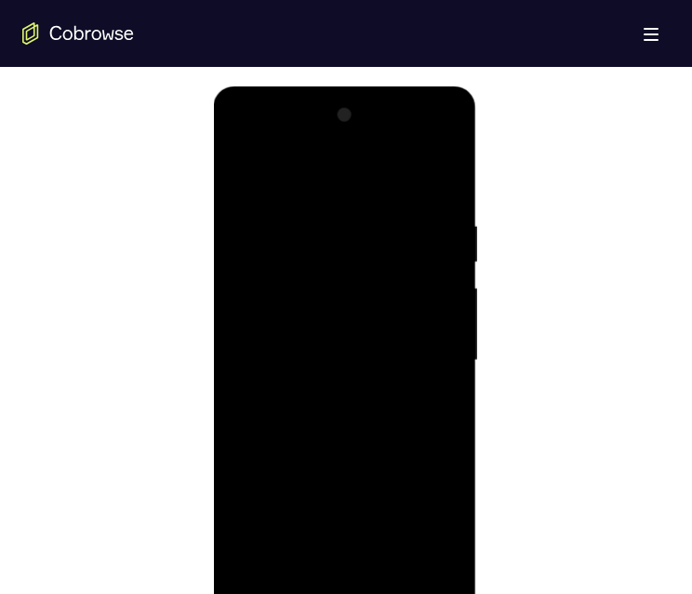
click at [350, 459] on div at bounding box center [344, 360] width 234 height 521
click at [239, 176] on div at bounding box center [344, 360] width 234 height 521
drag, startPoint x: 328, startPoint y: 498, endPoint x: 324, endPoint y: 355, distance: 143.2
click at [324, 355] on div at bounding box center [344, 360] width 234 height 521
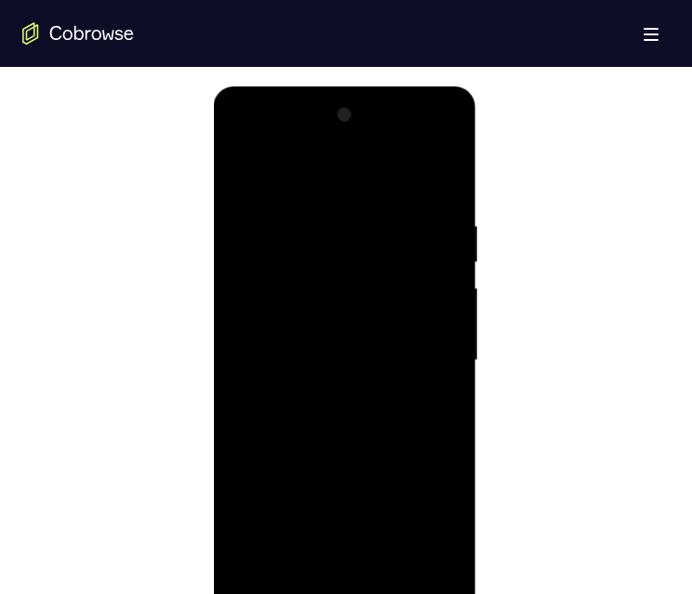
drag, startPoint x: 324, startPoint y: 506, endPoint x: 324, endPoint y: 412, distance: 93.9
click at [324, 406] on div at bounding box center [344, 360] width 234 height 521
drag, startPoint x: 337, startPoint y: 496, endPoint x: 333, endPoint y: 350, distance: 146.9
click at [333, 350] on div at bounding box center [344, 360] width 234 height 521
drag, startPoint x: 316, startPoint y: 501, endPoint x: 318, endPoint y: 382, distance: 119.0
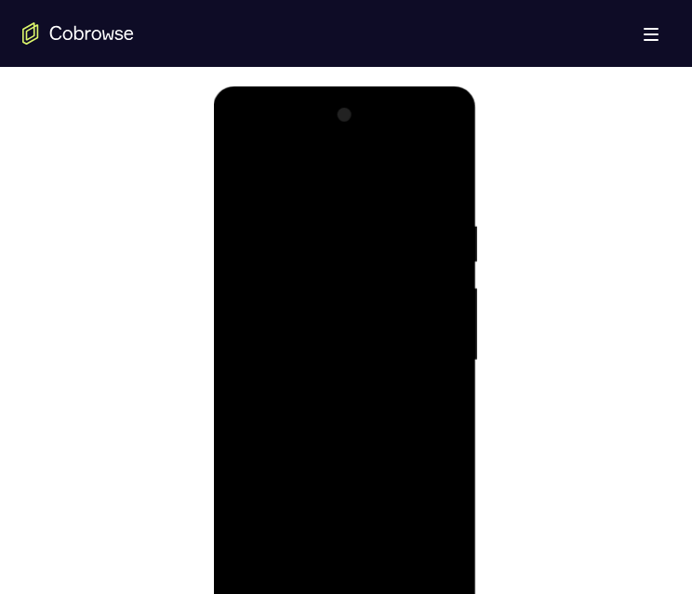
click at [318, 382] on div at bounding box center [344, 360] width 234 height 521
drag, startPoint x: 309, startPoint y: 511, endPoint x: 310, endPoint y: 429, distance: 82.7
click at [310, 429] on div at bounding box center [344, 360] width 234 height 521
drag, startPoint x: 303, startPoint y: 541, endPoint x: 285, endPoint y: 279, distance: 262.7
click at [285, 279] on div at bounding box center [344, 360] width 234 height 521
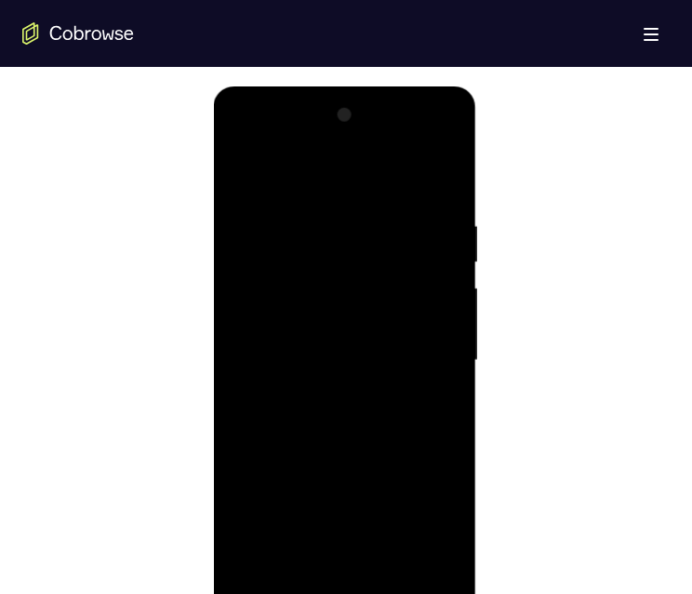
click at [246, 171] on div at bounding box center [344, 360] width 234 height 521
click at [432, 580] on div at bounding box center [344, 360] width 234 height 521
click at [423, 436] on div at bounding box center [344, 360] width 234 height 521
click at [266, 466] on div at bounding box center [344, 360] width 234 height 521
click at [430, 343] on div at bounding box center [344, 360] width 234 height 521
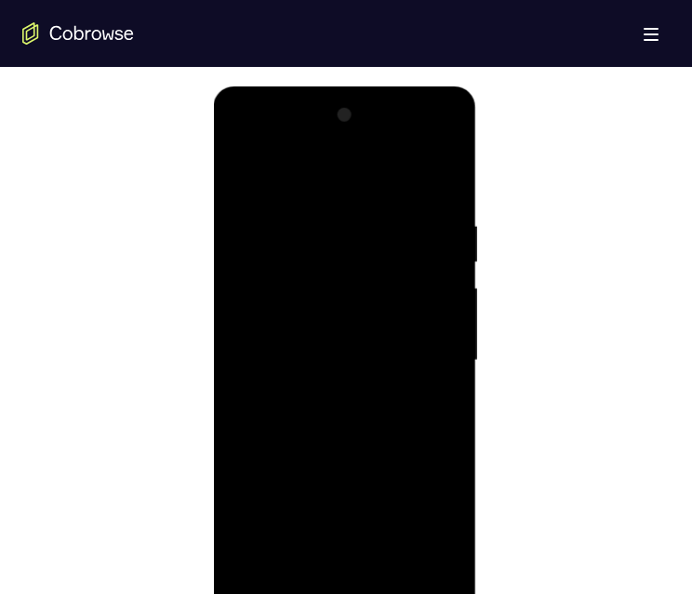
click at [244, 171] on div at bounding box center [344, 360] width 234 height 521
click at [285, 501] on div at bounding box center [344, 360] width 234 height 521
click at [426, 440] on div at bounding box center [344, 360] width 234 height 521
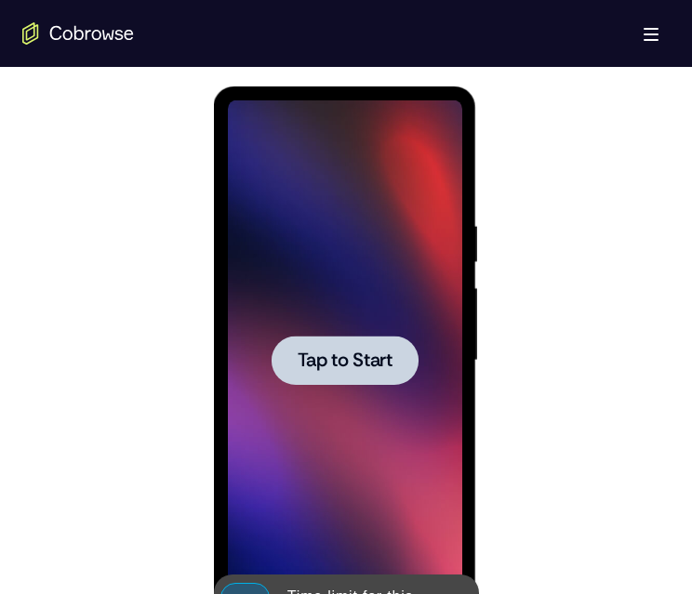
click at [336, 363] on span "Tap to Start" at bounding box center [344, 360] width 95 height 19
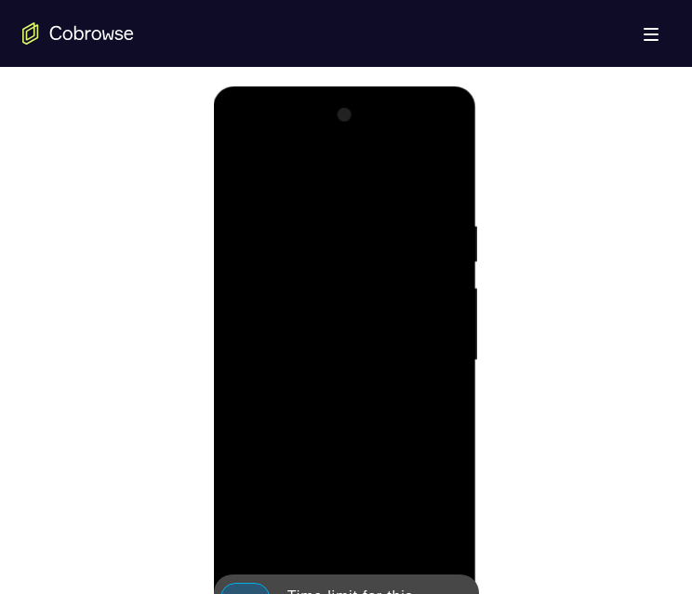
scroll to position [967, 0]
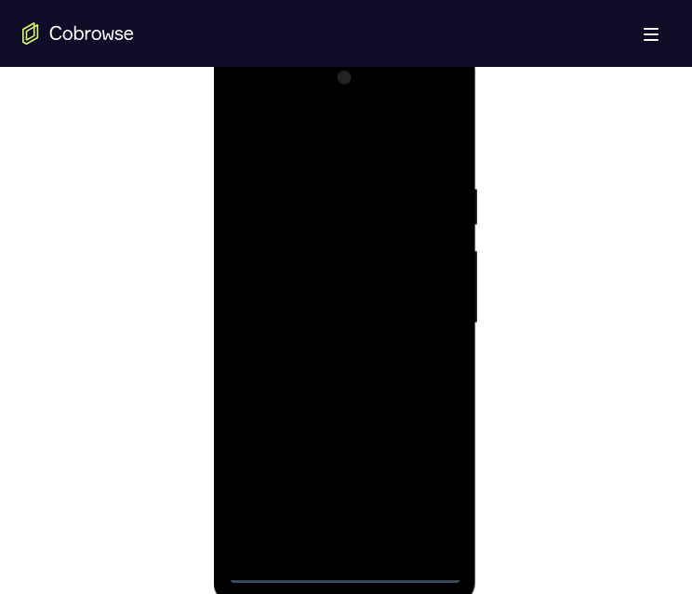
click at [337, 569] on div at bounding box center [344, 323] width 234 height 521
click at [427, 484] on div at bounding box center [344, 323] width 234 height 521
click at [254, 108] on div at bounding box center [344, 323] width 234 height 521
click at [424, 305] on div at bounding box center [344, 323] width 234 height 521
click at [324, 359] on div at bounding box center [344, 323] width 234 height 521
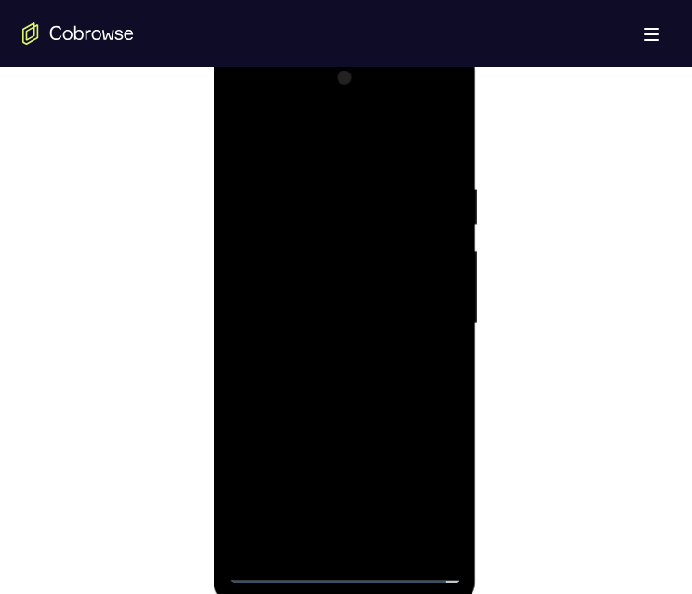
click at [298, 313] on div at bounding box center [344, 323] width 234 height 521
click at [289, 279] on div at bounding box center [344, 323] width 234 height 521
click at [332, 324] on div at bounding box center [344, 323] width 234 height 521
click at [336, 384] on div at bounding box center [344, 323] width 234 height 521
click at [347, 371] on div at bounding box center [344, 323] width 234 height 521
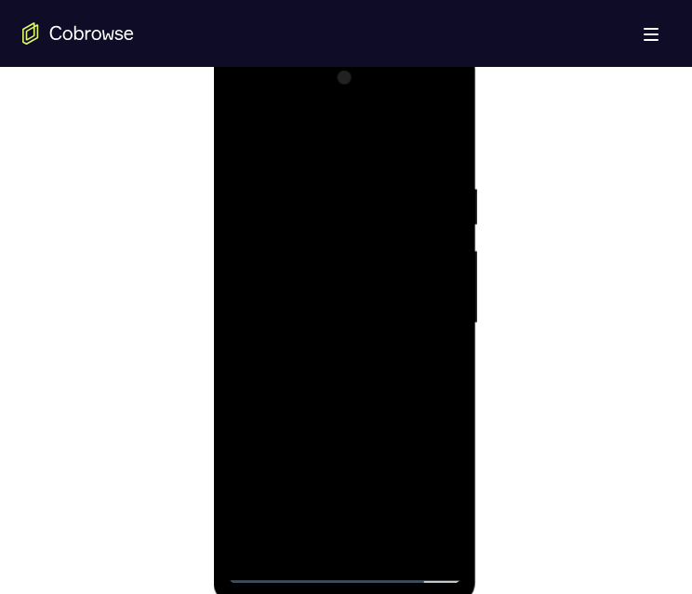
click at [310, 178] on div at bounding box center [344, 323] width 234 height 521
click at [445, 155] on div at bounding box center [344, 323] width 234 height 521
click at [317, 165] on div at bounding box center [344, 323] width 234 height 521
click at [446, 344] on div at bounding box center [344, 323] width 234 height 521
click at [439, 134] on div at bounding box center [344, 323] width 234 height 521
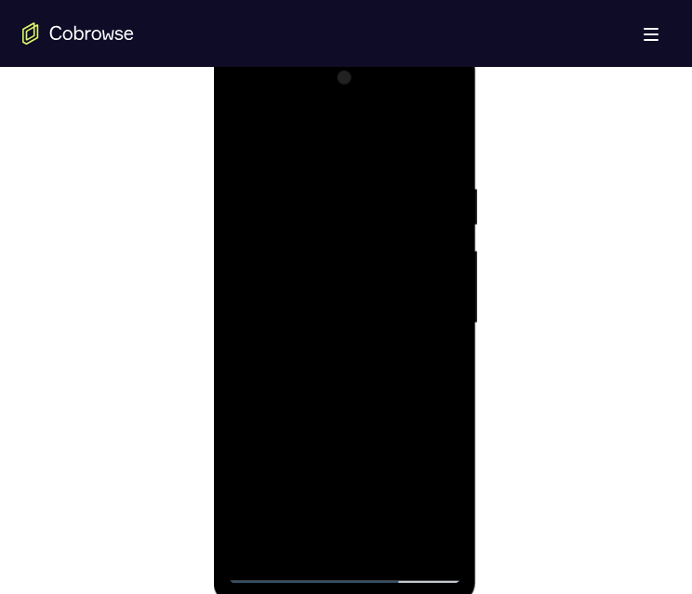
click at [390, 545] on div at bounding box center [344, 323] width 234 height 521
click at [352, 396] on div at bounding box center [344, 323] width 234 height 521
click at [429, 356] on div at bounding box center [344, 323] width 234 height 521
click at [246, 131] on div at bounding box center [344, 323] width 234 height 521
click at [429, 547] on div at bounding box center [344, 323] width 234 height 521
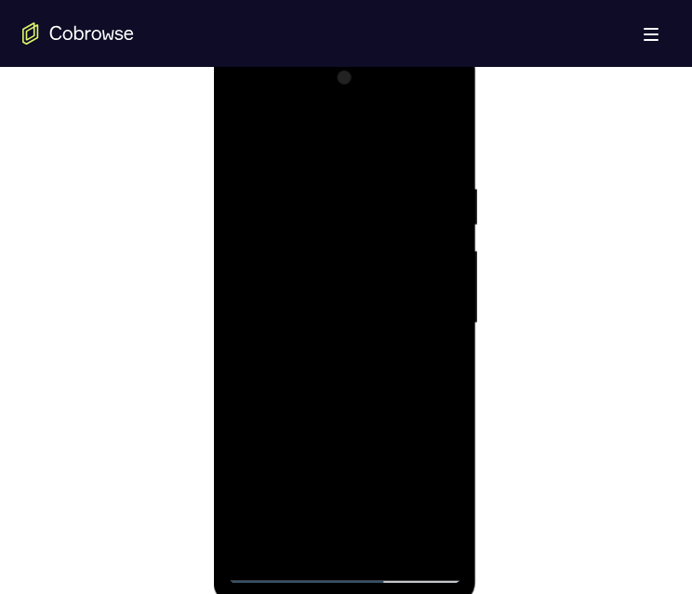
click at [415, 388] on div at bounding box center [344, 323] width 234 height 521
drag, startPoint x: 306, startPoint y: 464, endPoint x: 287, endPoint y: 421, distance: 46.6
click at [287, 421] on div at bounding box center [344, 323] width 234 height 521
drag, startPoint x: 298, startPoint y: 469, endPoint x: 306, endPoint y: 227, distance: 241.8
click at [310, 231] on div at bounding box center [344, 323] width 234 height 521
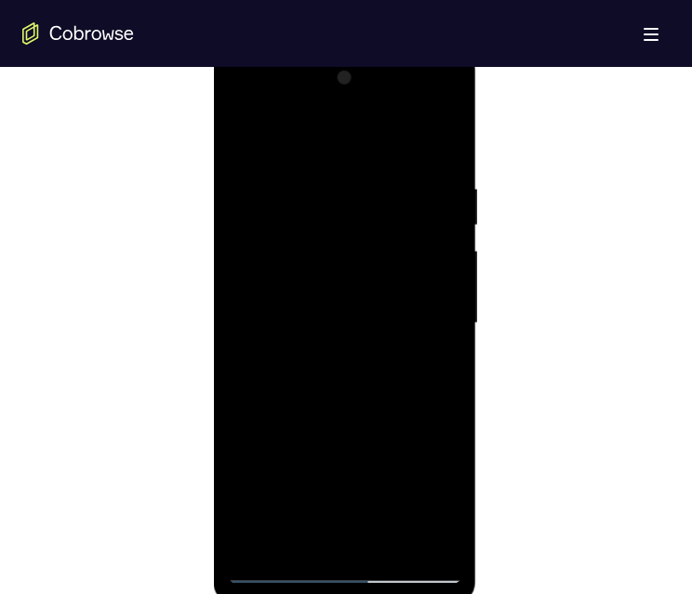
click at [319, 158] on div at bounding box center [344, 323] width 234 height 521
click at [279, 506] on div at bounding box center [344, 323] width 234 height 521
click at [418, 357] on div at bounding box center [344, 323] width 234 height 521
drag, startPoint x: 323, startPoint y: 205, endPoint x: 251, endPoint y: 175, distance: 77.9
click at [251, 175] on div at bounding box center [344, 323] width 234 height 521
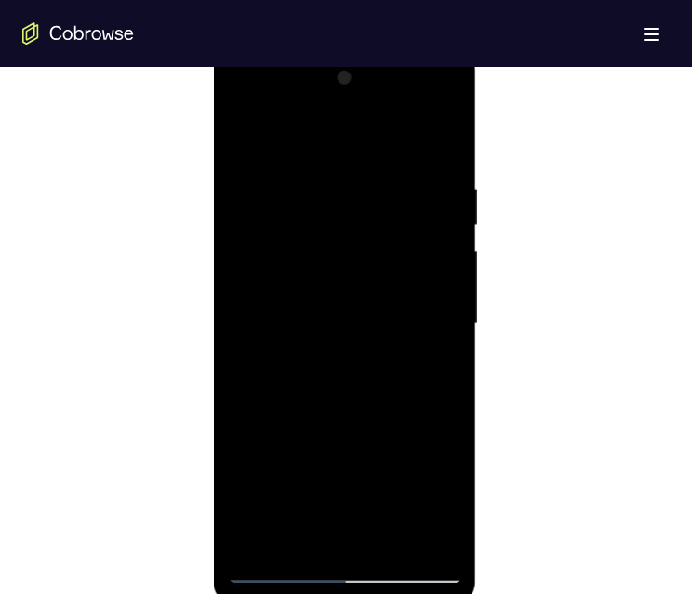
click at [243, 137] on div at bounding box center [344, 323] width 234 height 521
click at [241, 137] on div at bounding box center [344, 323] width 234 height 521
drag, startPoint x: 302, startPoint y: 450, endPoint x: 312, endPoint y: 298, distance: 151.9
click at [313, 296] on div at bounding box center [344, 323] width 234 height 521
click at [290, 398] on div at bounding box center [344, 323] width 234 height 521
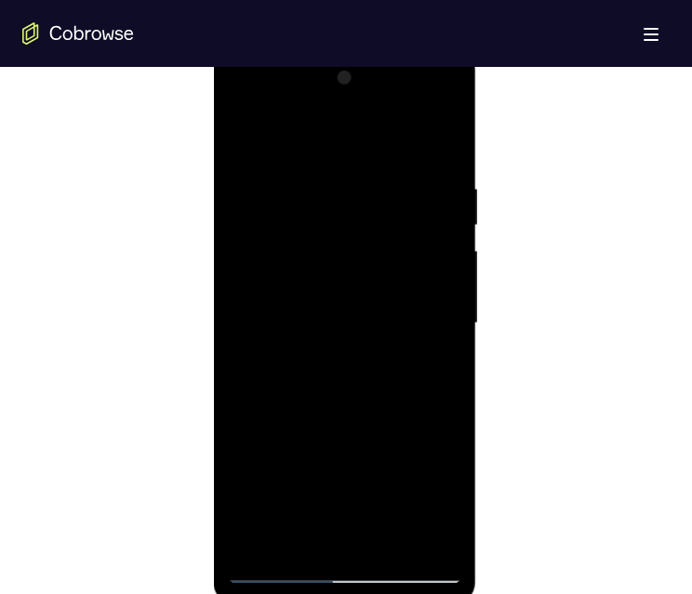
click at [425, 369] on div at bounding box center [344, 323] width 234 height 521
click at [245, 131] on div at bounding box center [344, 323] width 234 height 521
click at [421, 315] on div at bounding box center [344, 323] width 234 height 521
drag, startPoint x: 322, startPoint y: 228, endPoint x: 276, endPoint y: 408, distance: 186.0
click at [282, 425] on div at bounding box center [344, 323] width 234 height 521
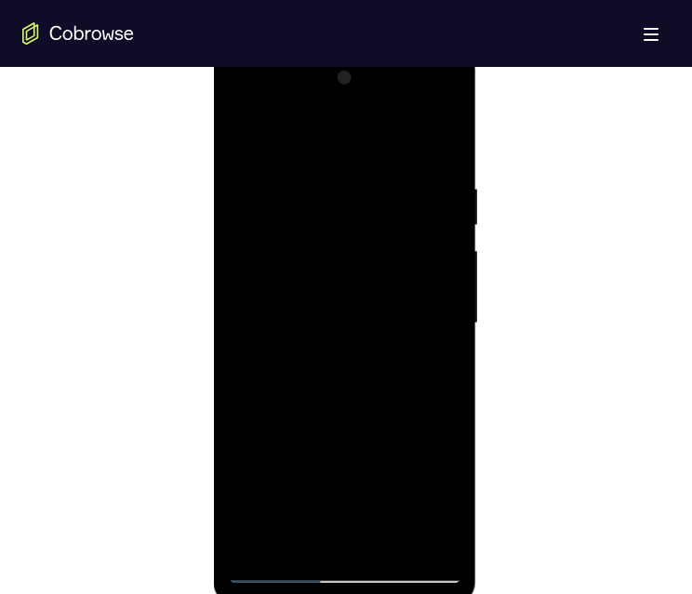
click at [287, 331] on div at bounding box center [344, 323] width 234 height 521
click at [244, 138] on div at bounding box center [344, 323] width 234 height 521
drag, startPoint x: 294, startPoint y: 467, endPoint x: 309, endPoint y: 334, distance: 133.8
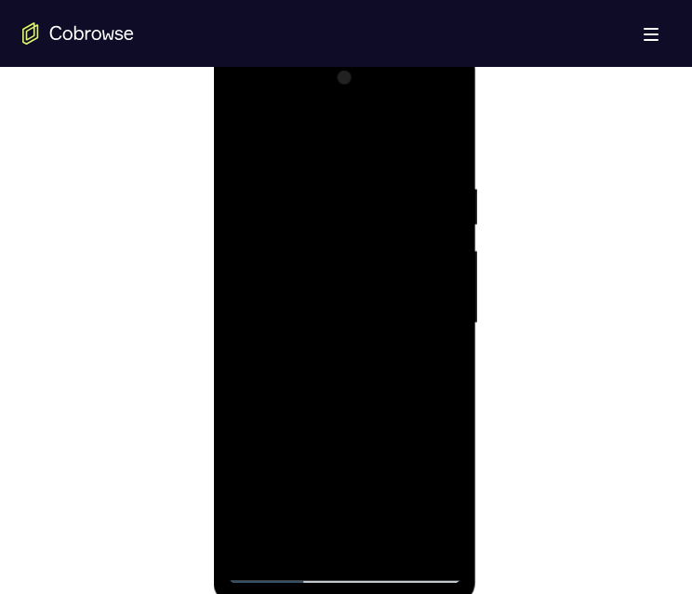
click at [309, 333] on div at bounding box center [344, 323] width 234 height 521
drag, startPoint x: 293, startPoint y: 464, endPoint x: 295, endPoint y: 308, distance: 156.2
click at [295, 305] on div at bounding box center [344, 323] width 234 height 521
click at [296, 388] on div at bounding box center [344, 323] width 234 height 521
click at [420, 275] on div at bounding box center [344, 323] width 234 height 521
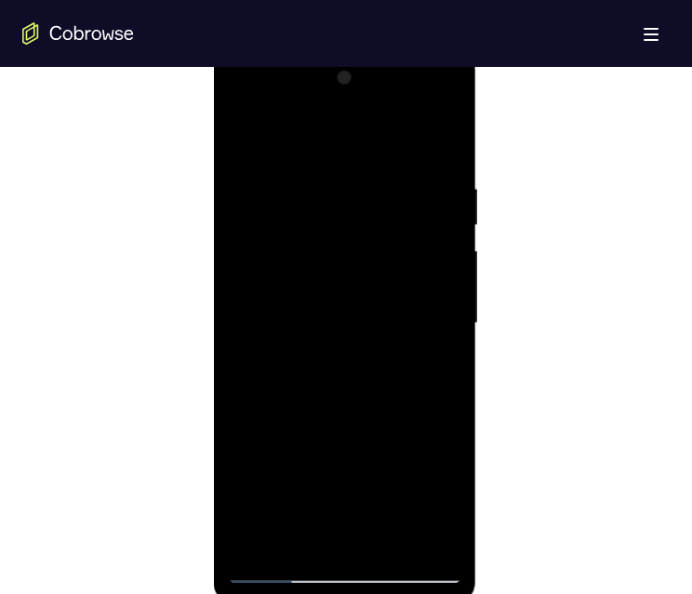
drag, startPoint x: 298, startPoint y: 224, endPoint x: 275, endPoint y: 335, distance: 113.0
click at [288, 362] on div at bounding box center [344, 323] width 234 height 521
click at [244, 130] on div at bounding box center [344, 323] width 234 height 521
drag, startPoint x: 298, startPoint y: 456, endPoint x: 299, endPoint y: 336, distance: 120.9
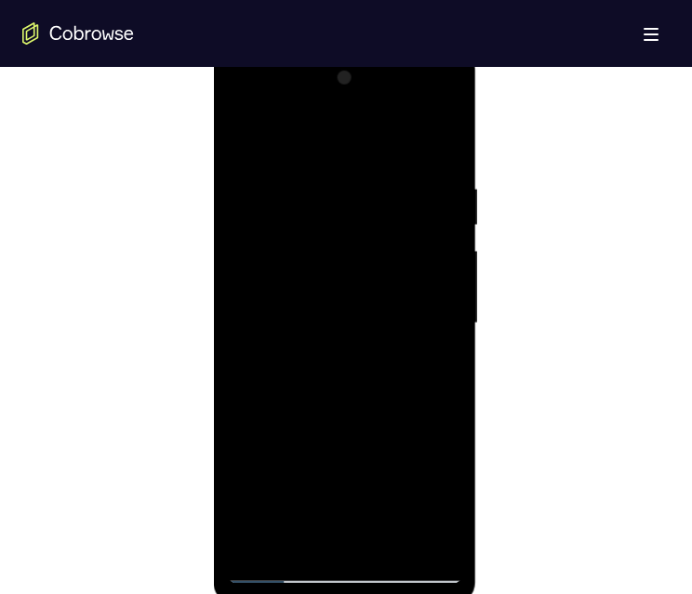
click at [299, 336] on div at bounding box center [344, 323] width 234 height 521
drag, startPoint x: 295, startPoint y: 469, endPoint x: 306, endPoint y: 376, distance: 93.6
click at [306, 375] on div at bounding box center [344, 323] width 234 height 521
drag, startPoint x: 300, startPoint y: 481, endPoint x: 308, endPoint y: 374, distance: 107.2
click at [308, 374] on div at bounding box center [344, 323] width 234 height 521
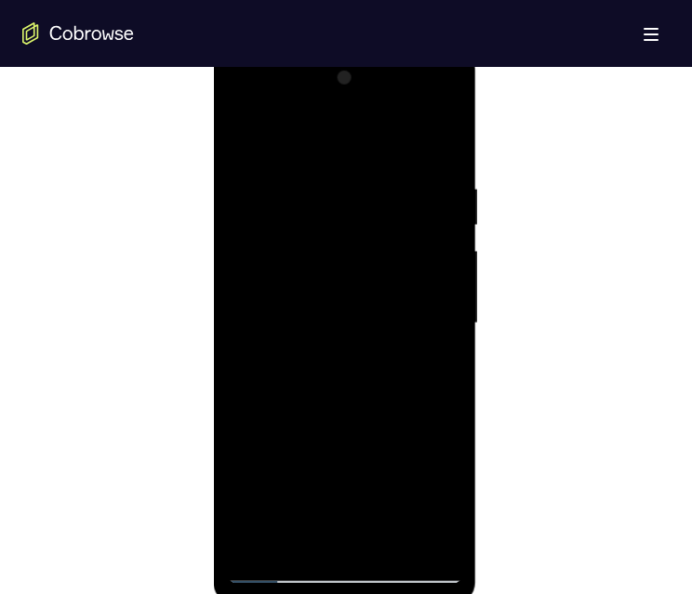
drag, startPoint x: 302, startPoint y: 494, endPoint x: 318, endPoint y: 396, distance: 98.9
click at [318, 396] on div at bounding box center [344, 323] width 234 height 521
drag, startPoint x: 302, startPoint y: 493, endPoint x: 302, endPoint y: 369, distance: 123.6
click at [302, 369] on div at bounding box center [344, 323] width 234 height 521
drag, startPoint x: 291, startPoint y: 467, endPoint x: 287, endPoint y: 354, distance: 112.5
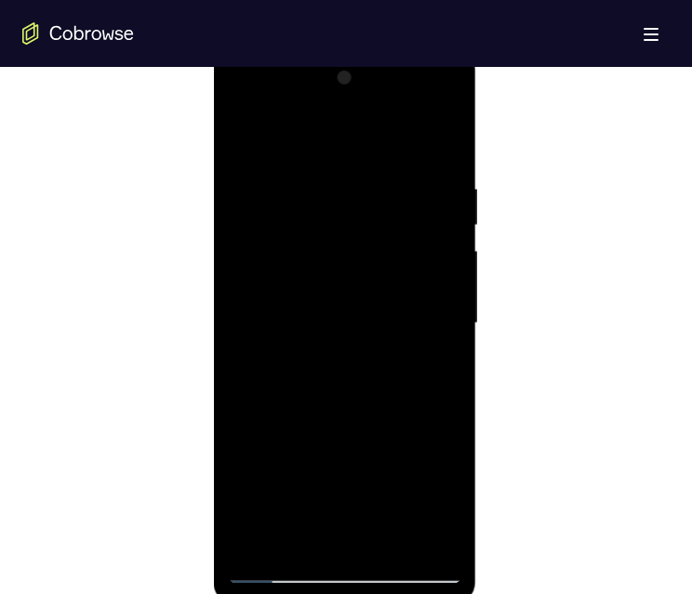
click at [287, 354] on div at bounding box center [344, 323] width 234 height 521
drag, startPoint x: 301, startPoint y: 444, endPoint x: 306, endPoint y: 380, distance: 64.3
click at [307, 380] on div at bounding box center [344, 323] width 234 height 521
drag, startPoint x: 315, startPoint y: 451, endPoint x: 312, endPoint y: 305, distance: 146.0
click at [315, 297] on div at bounding box center [344, 323] width 234 height 521
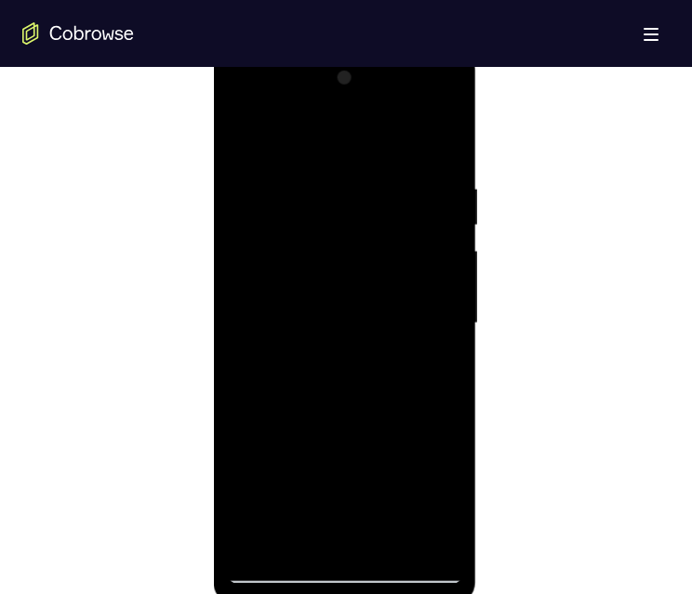
drag, startPoint x: 289, startPoint y: 428, endPoint x: 312, endPoint y: 299, distance: 130.4
click at [310, 297] on div at bounding box center [344, 323] width 234 height 521
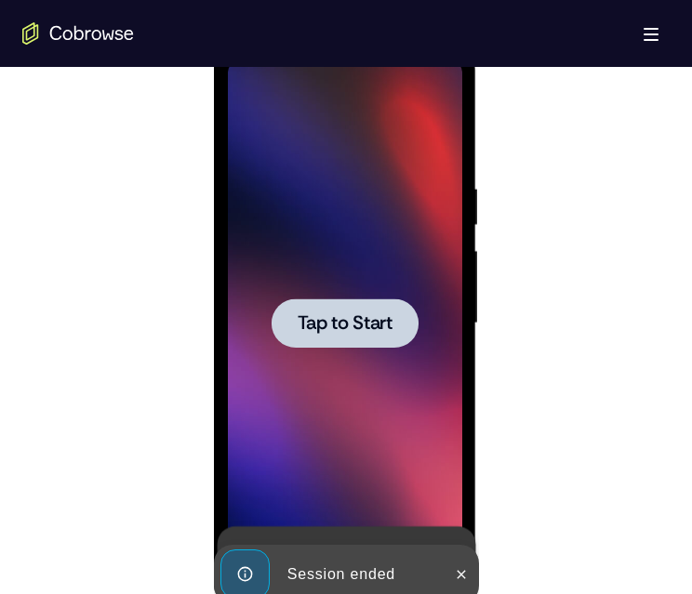
click at [238, 197] on div at bounding box center [344, 323] width 234 height 521
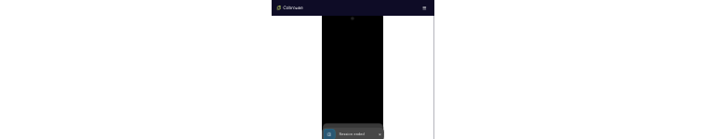
scroll to position [0, 0]
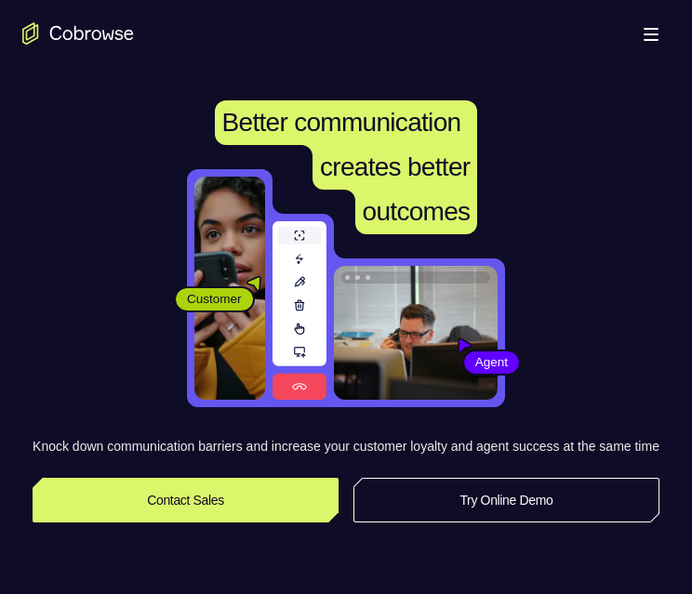
drag, startPoint x: 0, startPoint y: 0, endPoint x: 527, endPoint y: 517, distance: 738.2
click at [527, 517] on link "Try Online Demo" at bounding box center [506, 500] width 306 height 45
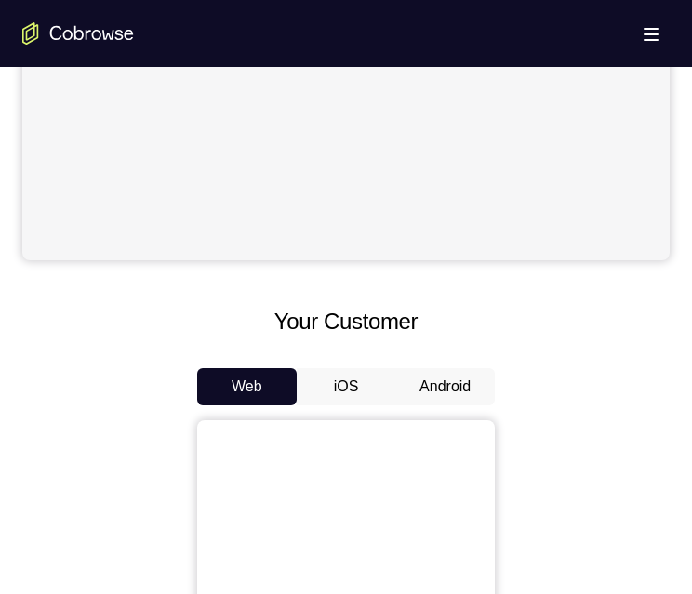
scroll to position [818, 0]
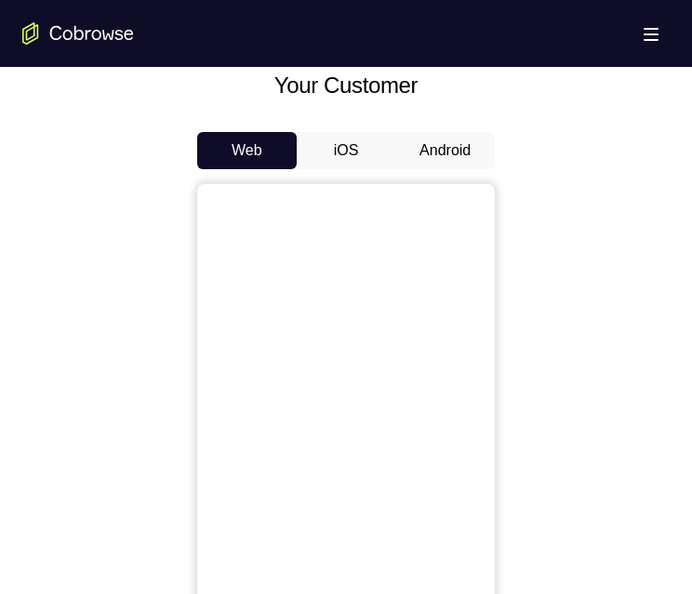
click at [454, 146] on button "Android" at bounding box center [444, 150] width 99 height 37
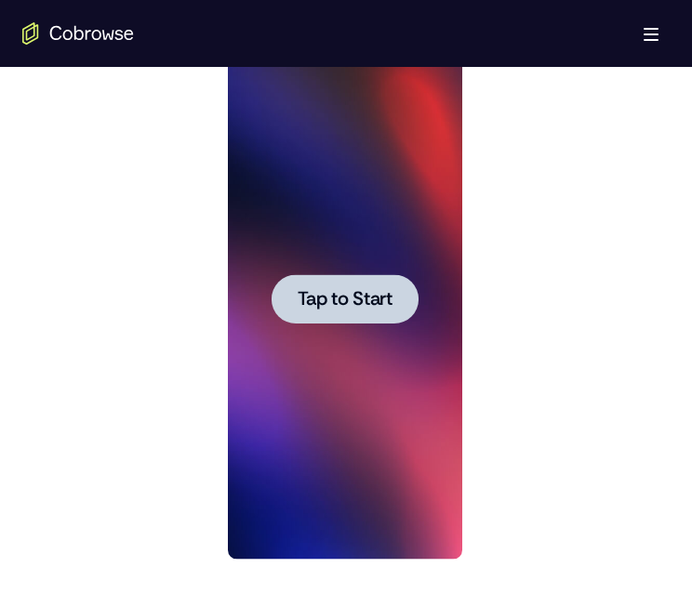
scroll to position [954, 0]
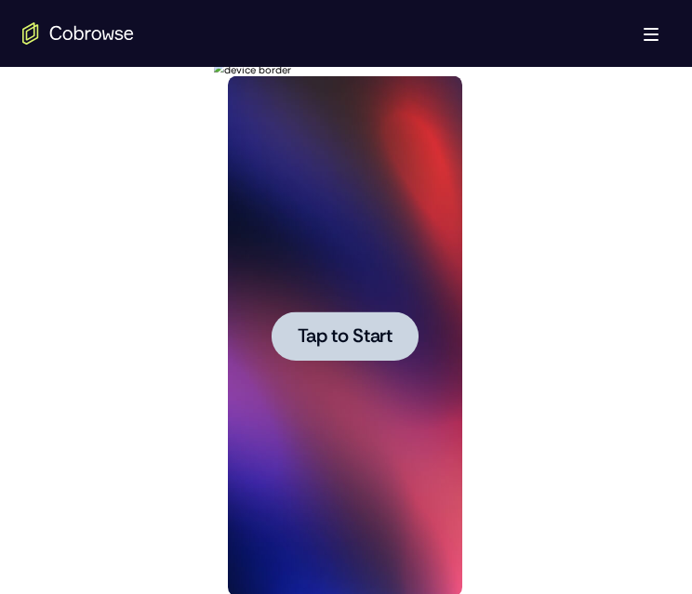
click at [336, 334] on span "Tap to Start" at bounding box center [344, 336] width 95 height 19
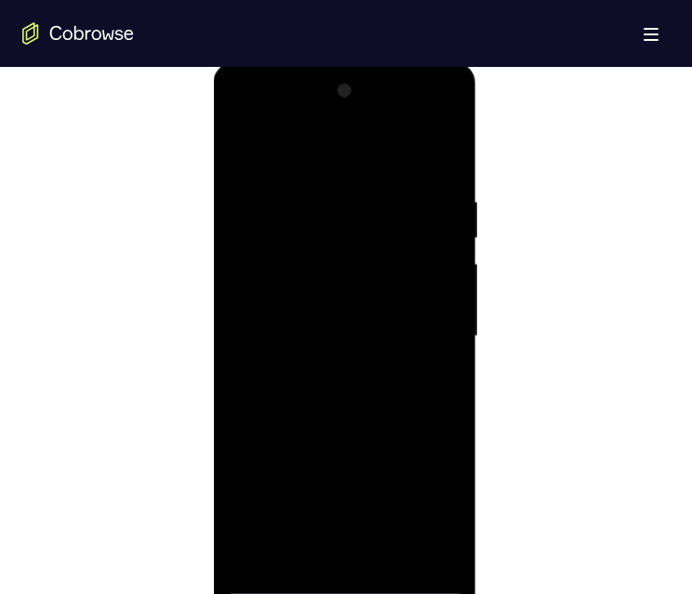
click at [350, 586] on div at bounding box center [344, 336] width 234 height 521
click at [345, 584] on div at bounding box center [344, 336] width 234 height 521
click at [425, 502] on div at bounding box center [344, 336] width 234 height 521
click at [244, 116] on div at bounding box center [344, 336] width 234 height 521
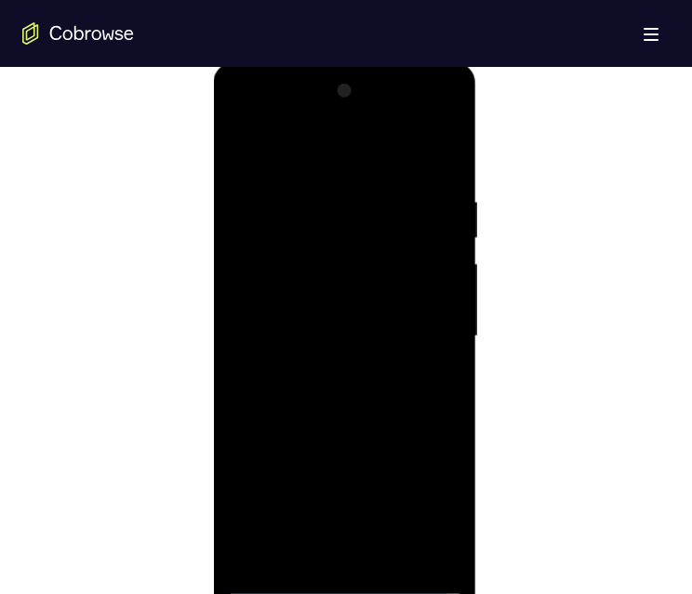
click at [421, 328] on div at bounding box center [344, 336] width 234 height 521
click at [323, 554] on div at bounding box center [344, 336] width 234 height 521
click at [258, 325] on div at bounding box center [344, 336] width 234 height 521
click at [279, 299] on div at bounding box center [344, 336] width 234 height 521
click at [338, 330] on div at bounding box center [344, 336] width 234 height 521
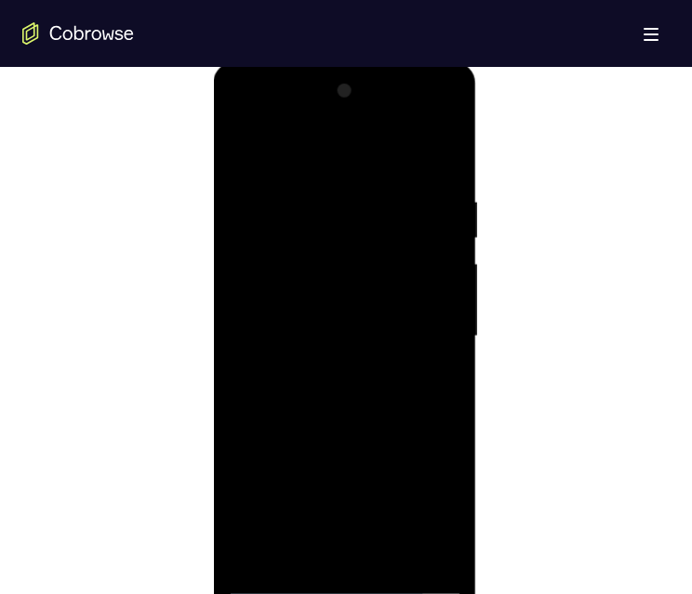
click at [349, 399] on div at bounding box center [344, 336] width 234 height 521
click at [347, 390] on div at bounding box center [344, 336] width 234 height 521
click at [442, 178] on div at bounding box center [344, 336] width 234 height 521
click at [446, 146] on div at bounding box center [344, 336] width 234 height 521
click at [243, 147] on div at bounding box center [344, 336] width 234 height 521
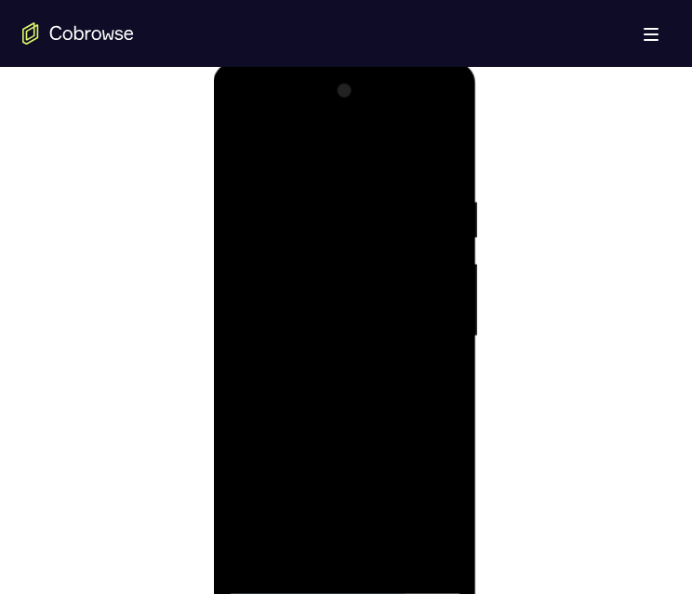
click at [313, 183] on div at bounding box center [344, 336] width 234 height 521
click at [230, 338] on div at bounding box center [344, 336] width 234 height 521
click at [234, 338] on div at bounding box center [344, 336] width 234 height 521
click at [414, 545] on div at bounding box center [344, 336] width 234 height 521
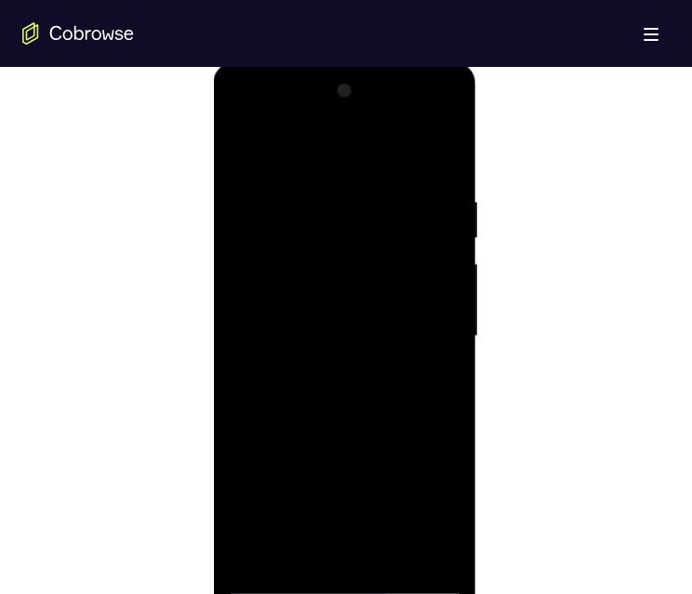
click at [452, 398] on div at bounding box center [344, 336] width 234 height 521
click at [443, 436] on div at bounding box center [344, 336] width 234 height 521
click at [443, 440] on div at bounding box center [344, 336] width 234 height 521
click at [446, 429] on div at bounding box center [344, 336] width 234 height 521
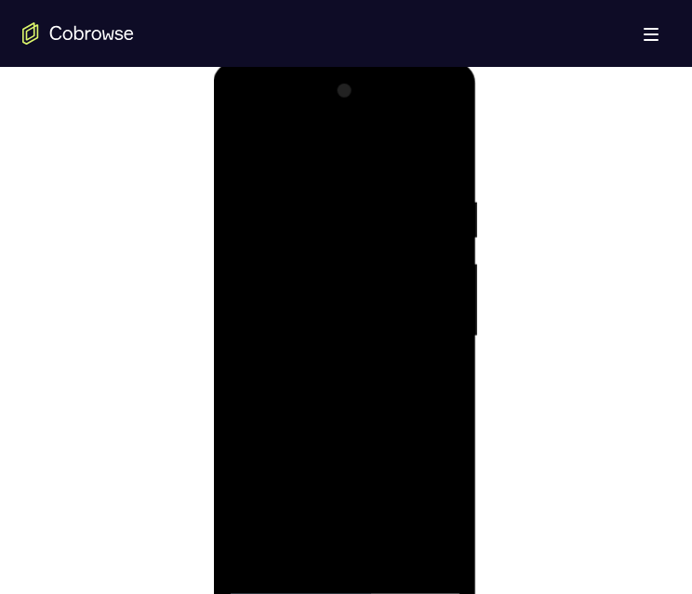
click at [375, 183] on div at bounding box center [344, 336] width 234 height 521
click at [442, 151] on div at bounding box center [344, 336] width 234 height 521
click at [385, 556] on div at bounding box center [344, 336] width 234 height 521
click at [352, 435] on div at bounding box center [344, 336] width 234 height 521
click at [243, 148] on div at bounding box center [344, 336] width 234 height 521
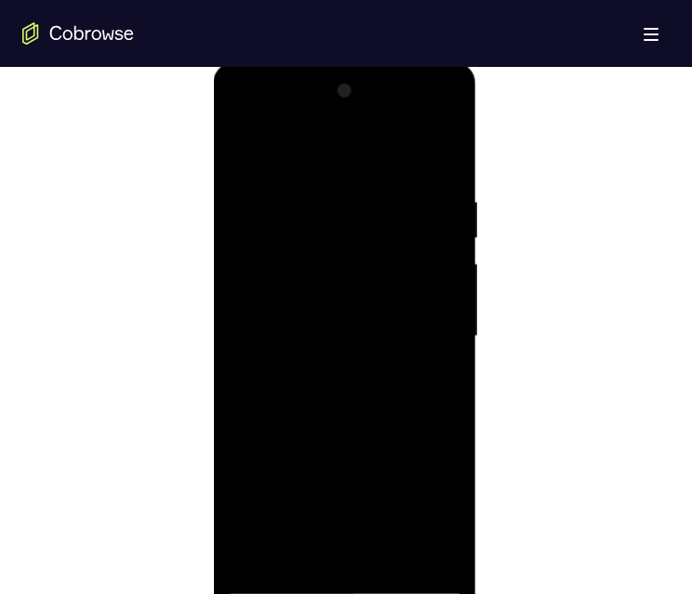
click at [237, 116] on div at bounding box center [344, 336] width 234 height 521
